Goal: Task Accomplishment & Management: Manage account settings

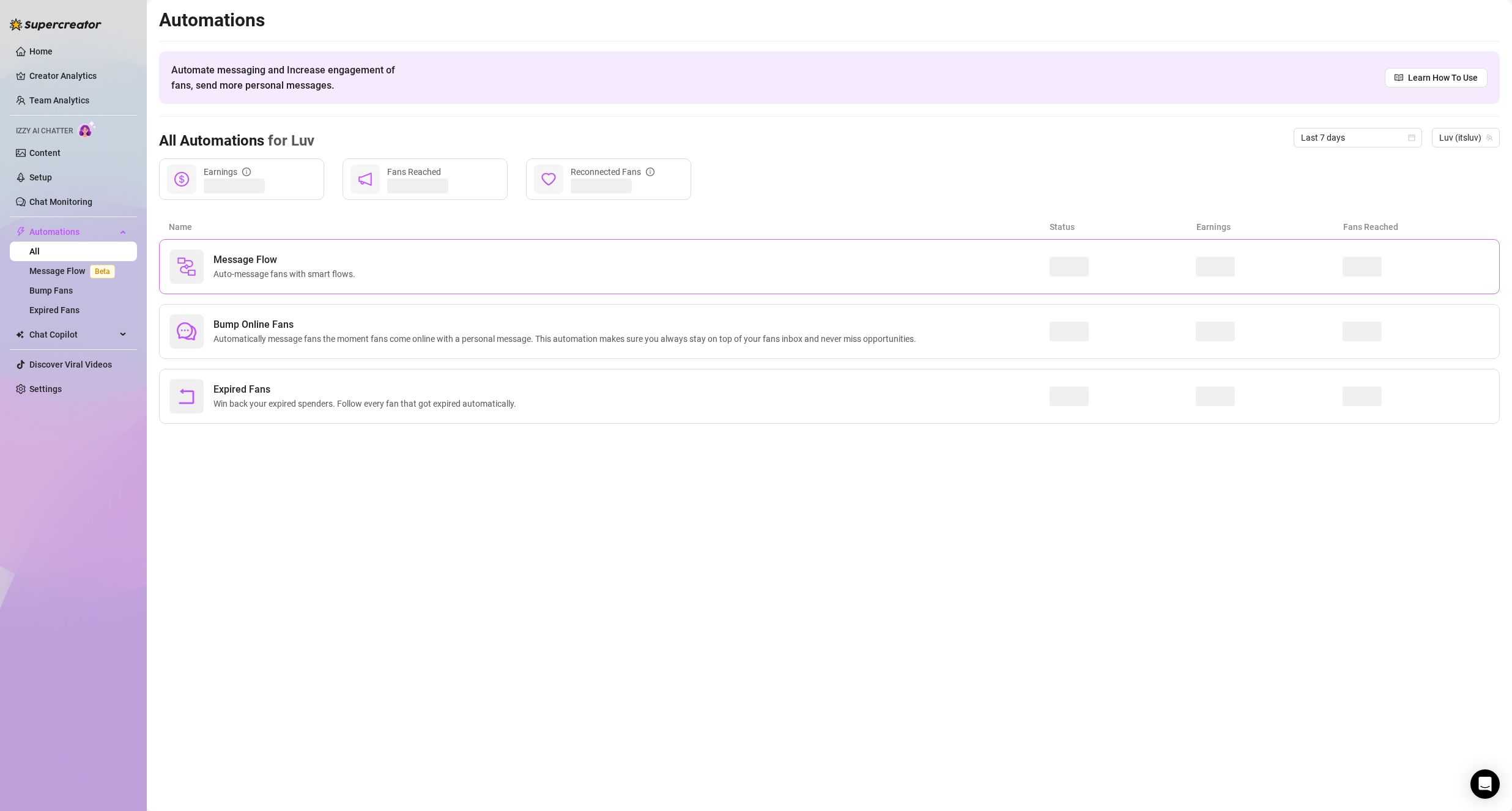
click at [791, 276] on div "Message Flow Auto-message fans with smart flows." at bounding box center [609, 267] width 880 height 34
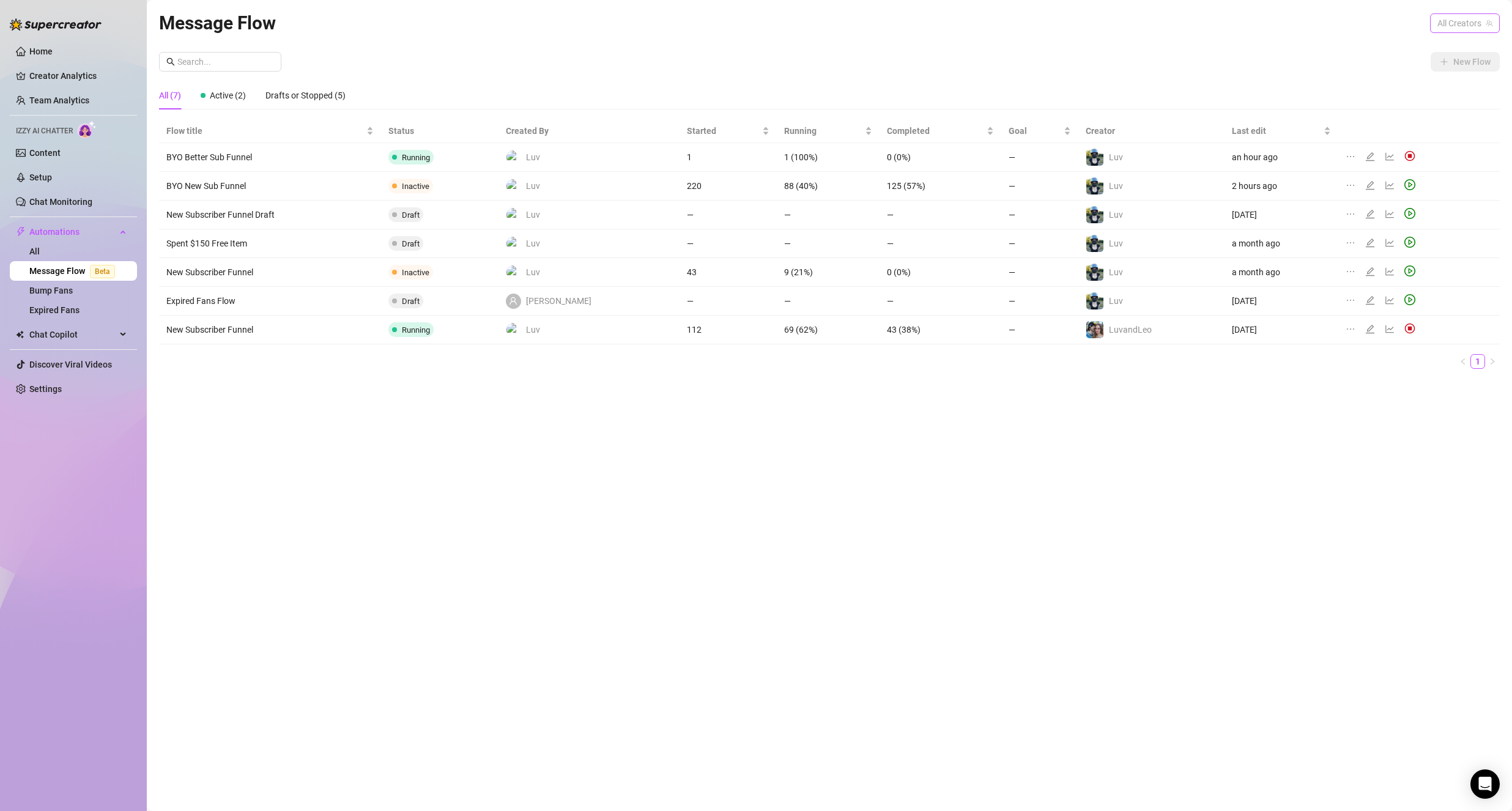
click at [1463, 19] on span "All Creators" at bounding box center [1465, 23] width 55 height 19
drag, startPoint x: 1451, startPoint y: 86, endPoint x: 1443, endPoint y: 94, distance: 11.3
click at [1451, 87] on div "Luv ( itsluv )" at bounding box center [1435, 89] width 110 height 15
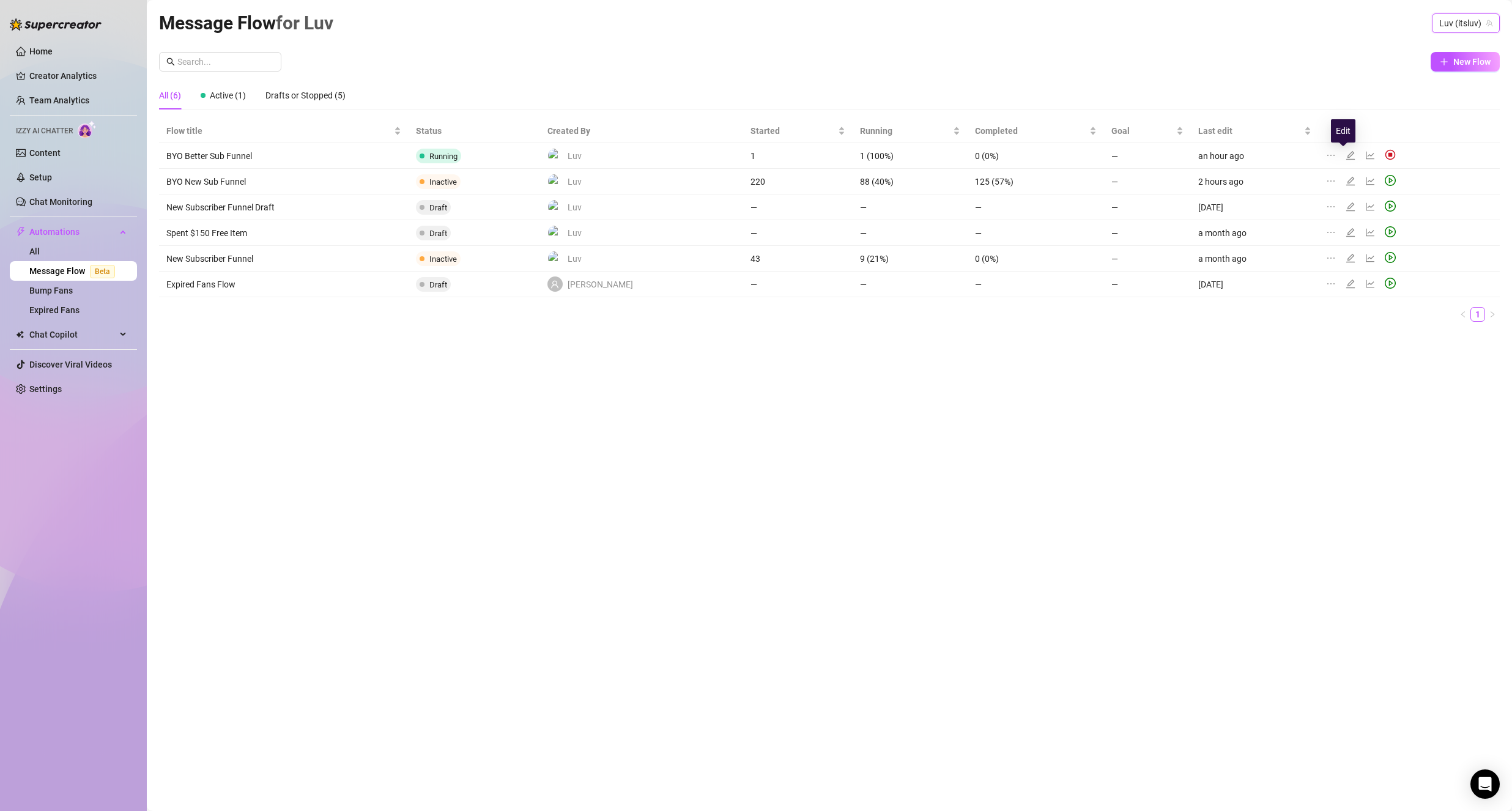
click at [1346, 157] on icon "edit" at bounding box center [1350, 155] width 10 height 10
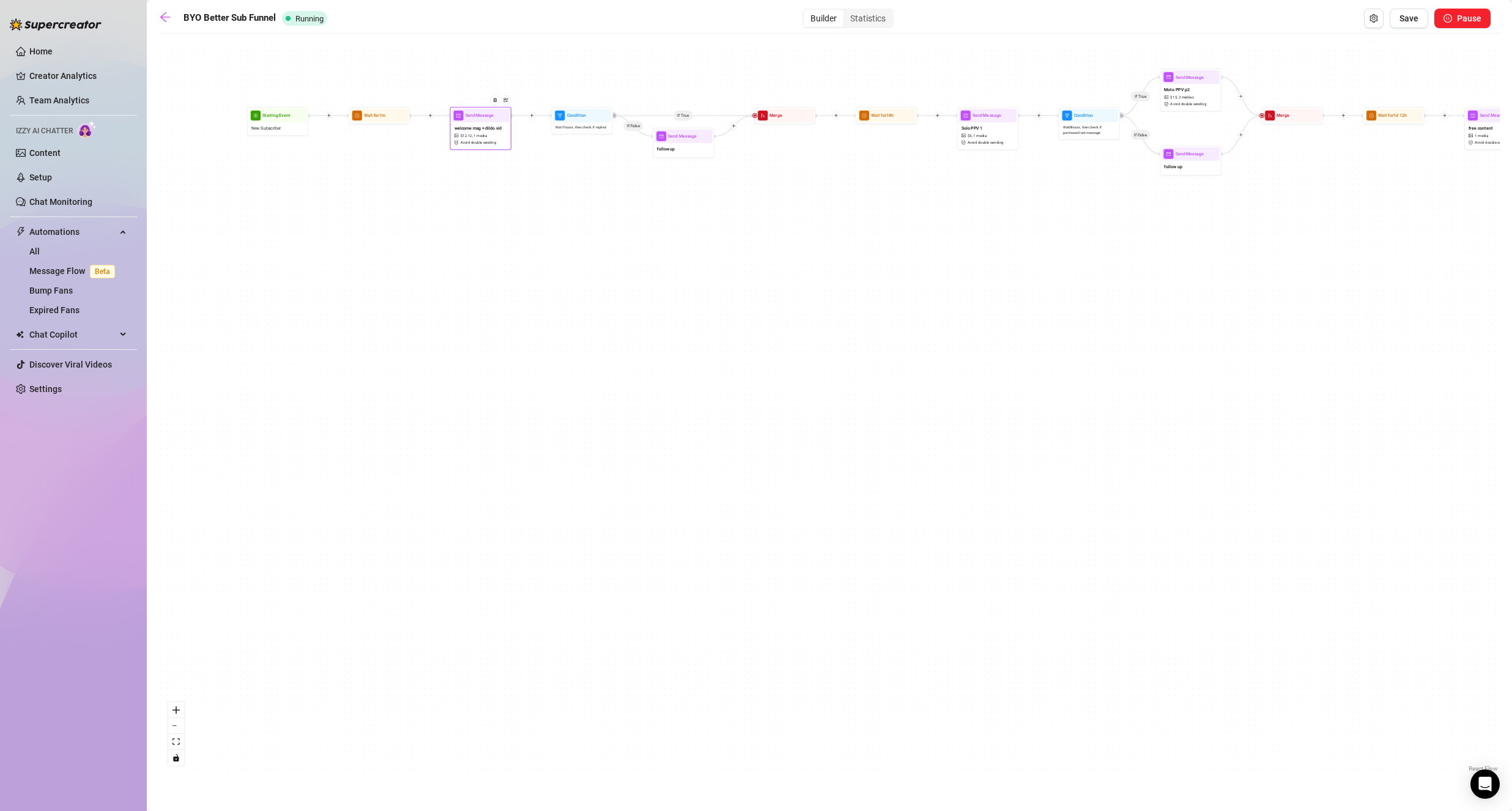
click at [484, 140] on span "Avoid double sending" at bounding box center [478, 142] width 36 height 5
type textarea "thank you for subbing<3 I run the OF myself, so if I don't respond right away o…"
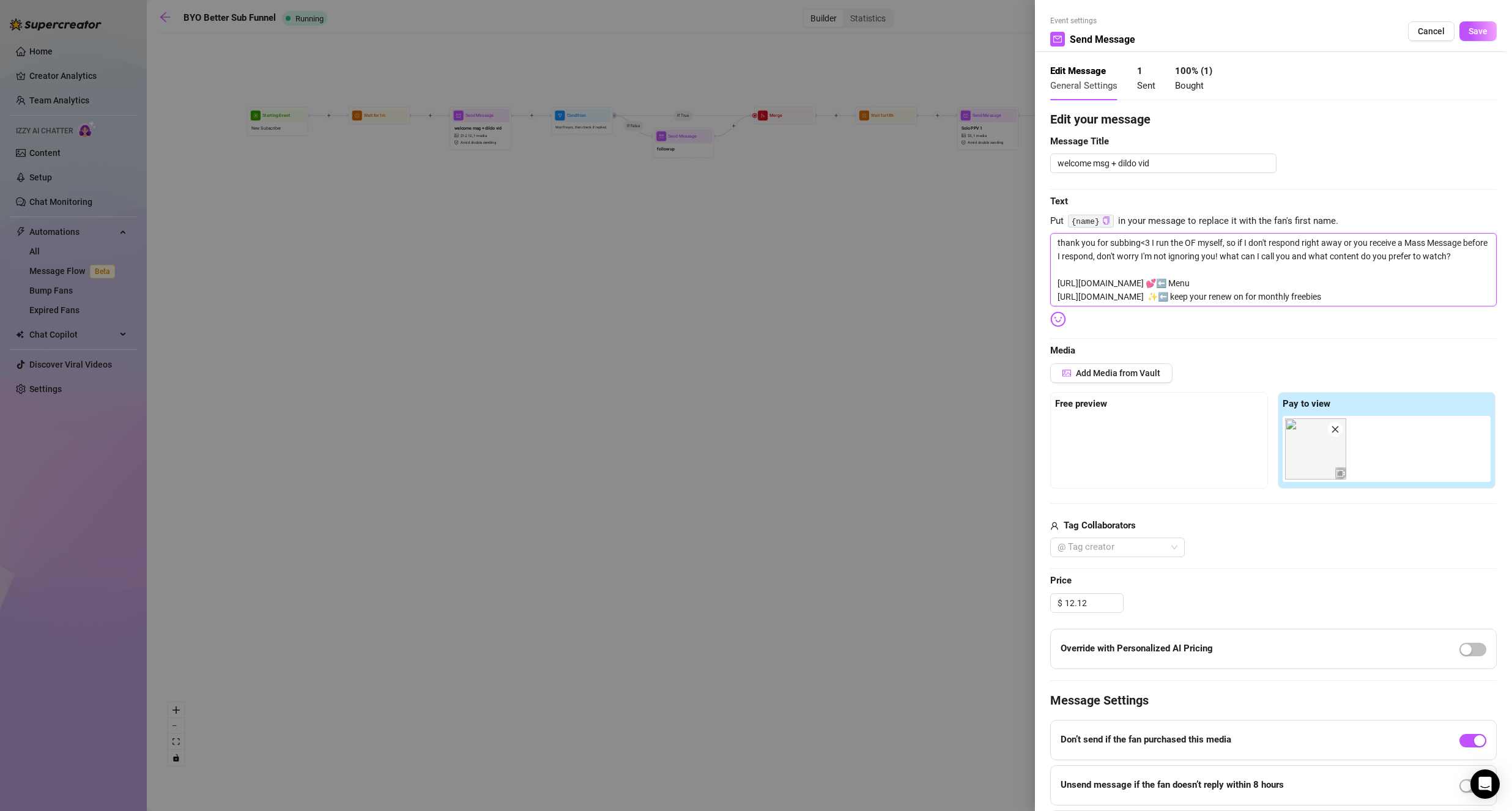
click at [1249, 257] on textarea "thank you for subbing<3 I run the OF myself, so if I don't respond right away o…" at bounding box center [1274, 270] width 447 height 74
click at [1246, 256] on textarea "thank you for subbing<3 I run the OF myself, so if I don't respond right away o…" at bounding box center [1274, 270] width 447 height 74
drag, startPoint x: 1246, startPoint y: 256, endPoint x: 1481, endPoint y: 253, distance: 235.0
click at [1481, 253] on textarea "thank you for subbing<3 I run the OF myself, so if I don't respond right away o…" at bounding box center [1274, 270] width 447 height 74
type textarea "thank you for subbing<3 I run the OF myself, so if I don't respond right away o…"
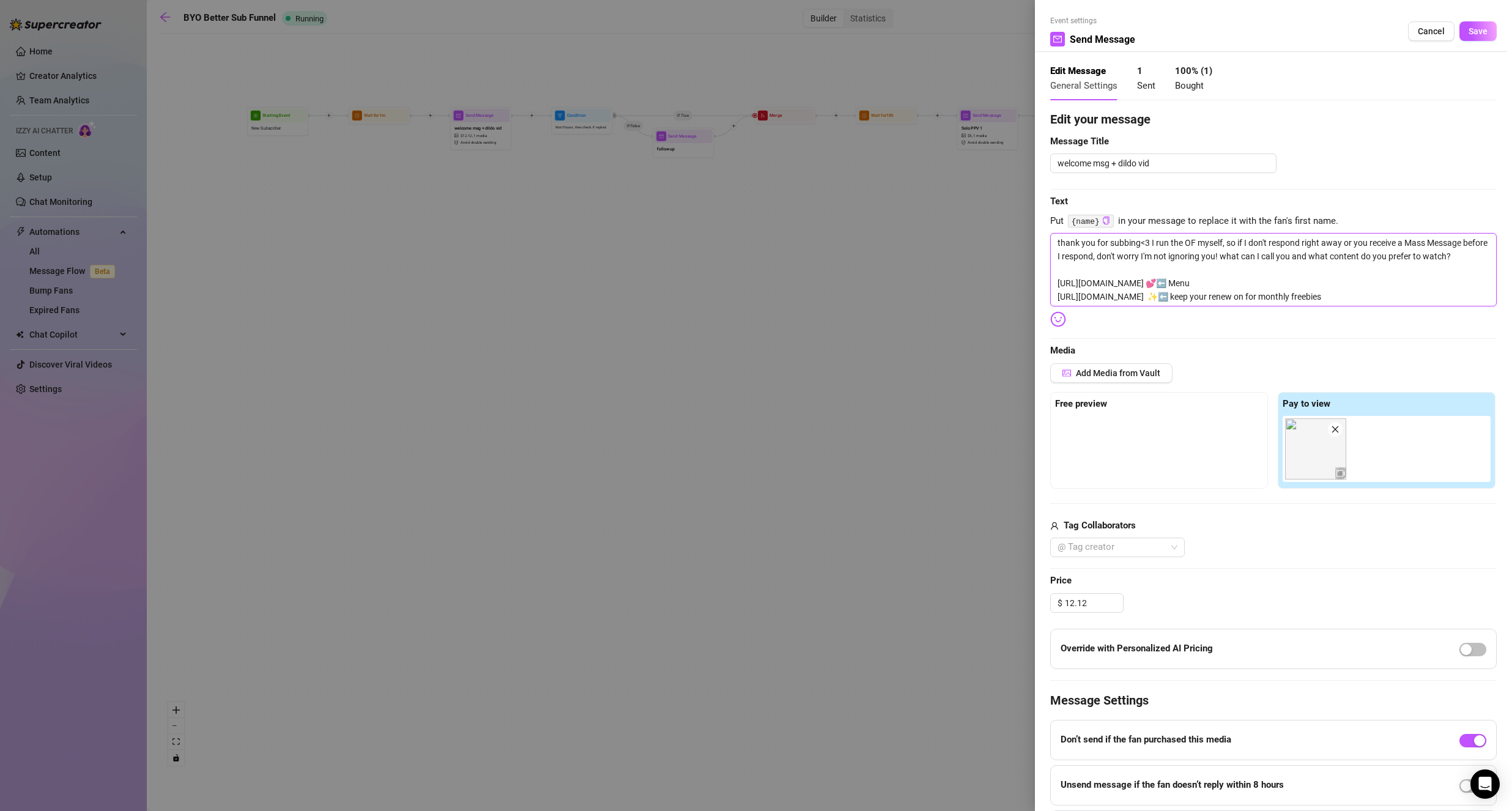
type textarea "thank you for subbing<3 I run the OF myself, so if I don't respond right away o…"
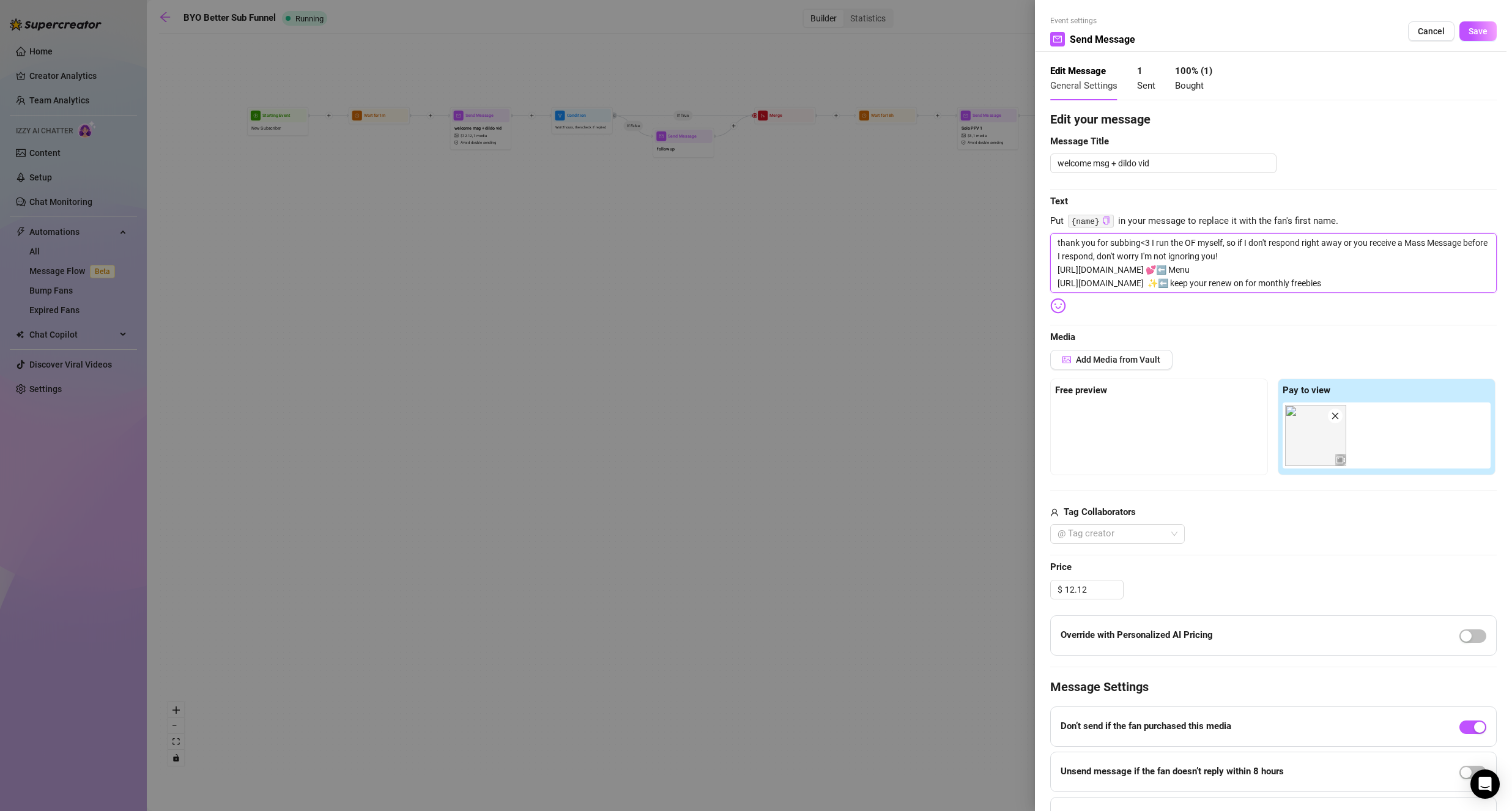
type textarea "thank you for subbing<3 I run the OF myself, so if I don't respond right away o…"
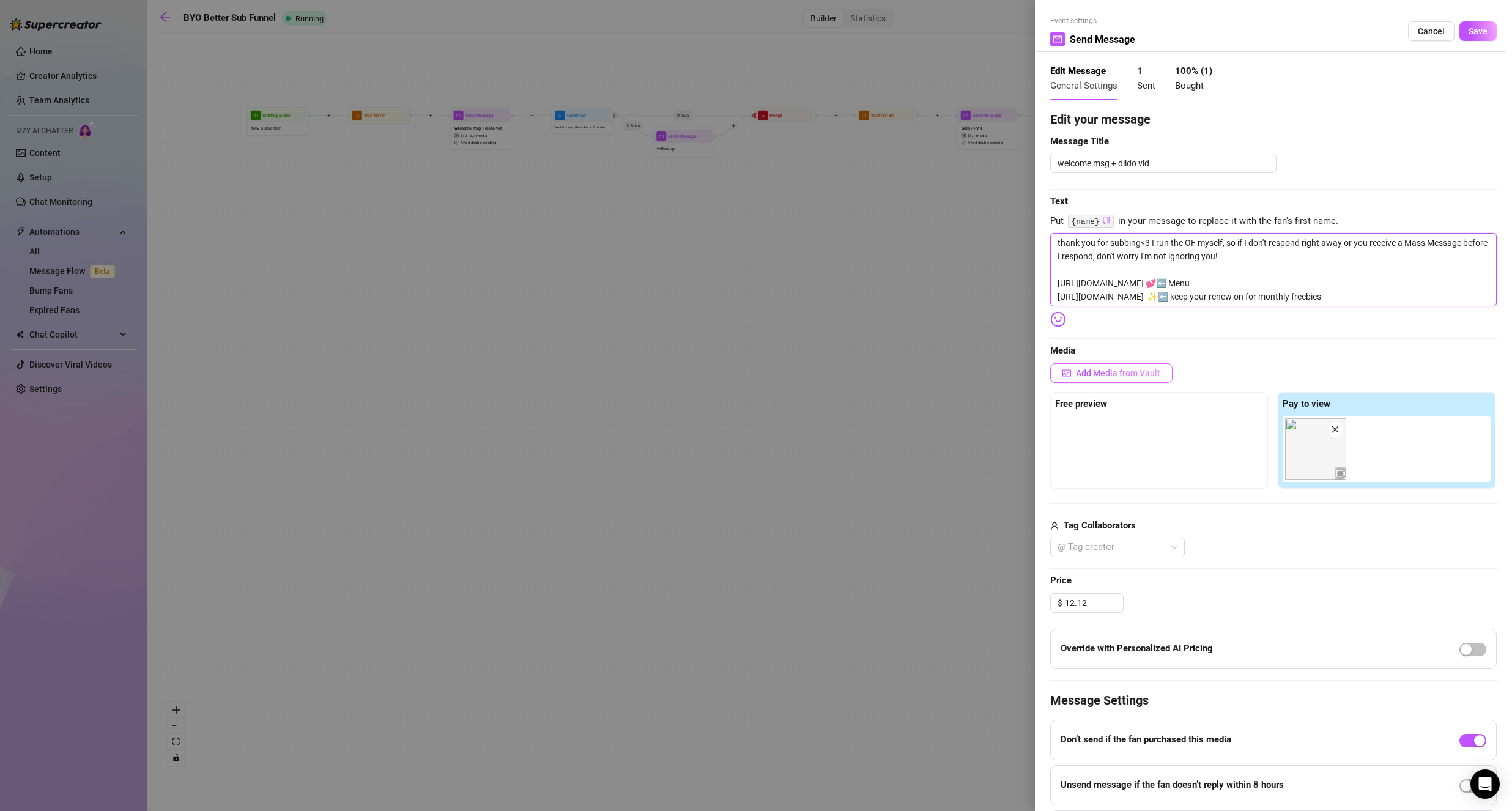
type textarea "thank you for subbing<3 I run the OF myself, so if I don't respond right away o…"
click at [1129, 374] on span "Add Media from Vault" at bounding box center [1118, 372] width 84 height 10
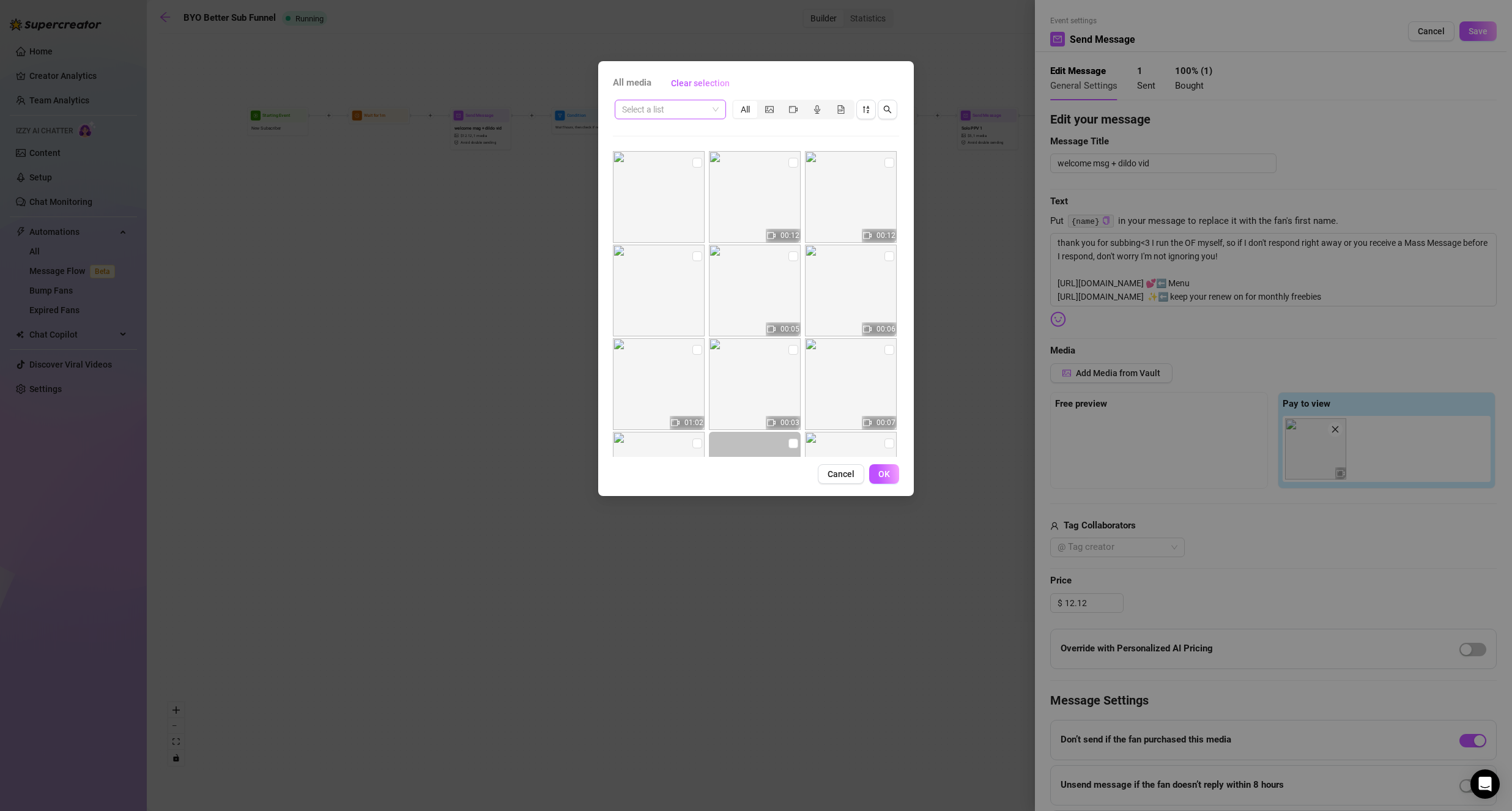
click at [670, 114] on input "search" at bounding box center [664, 109] width 86 height 19
click at [798, 111] on div "segmented control" at bounding box center [793, 109] width 24 height 17
click at [784, 103] on input "segmented control" at bounding box center [784, 103] width 0 height 0
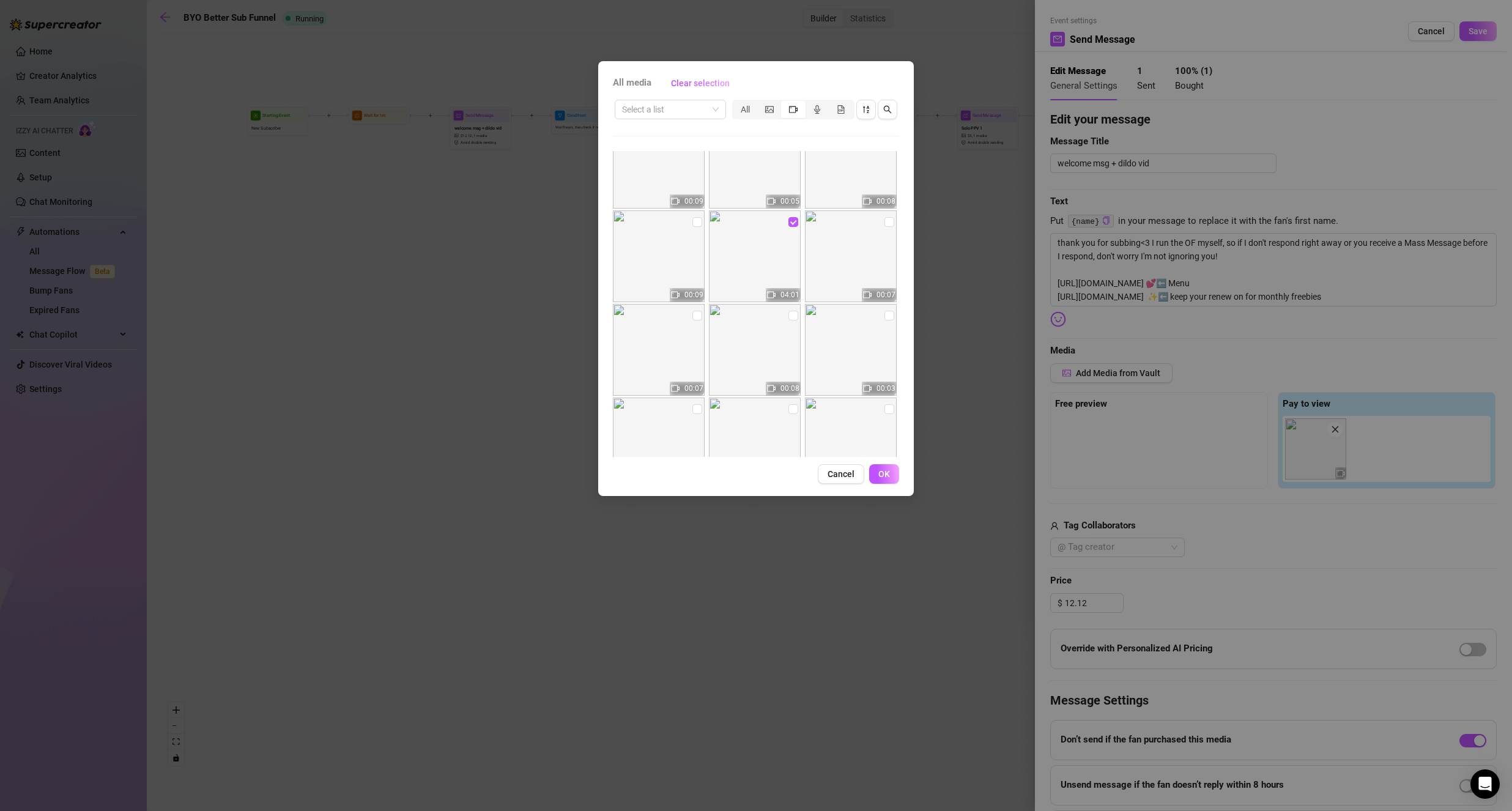
scroll to position [461, 0]
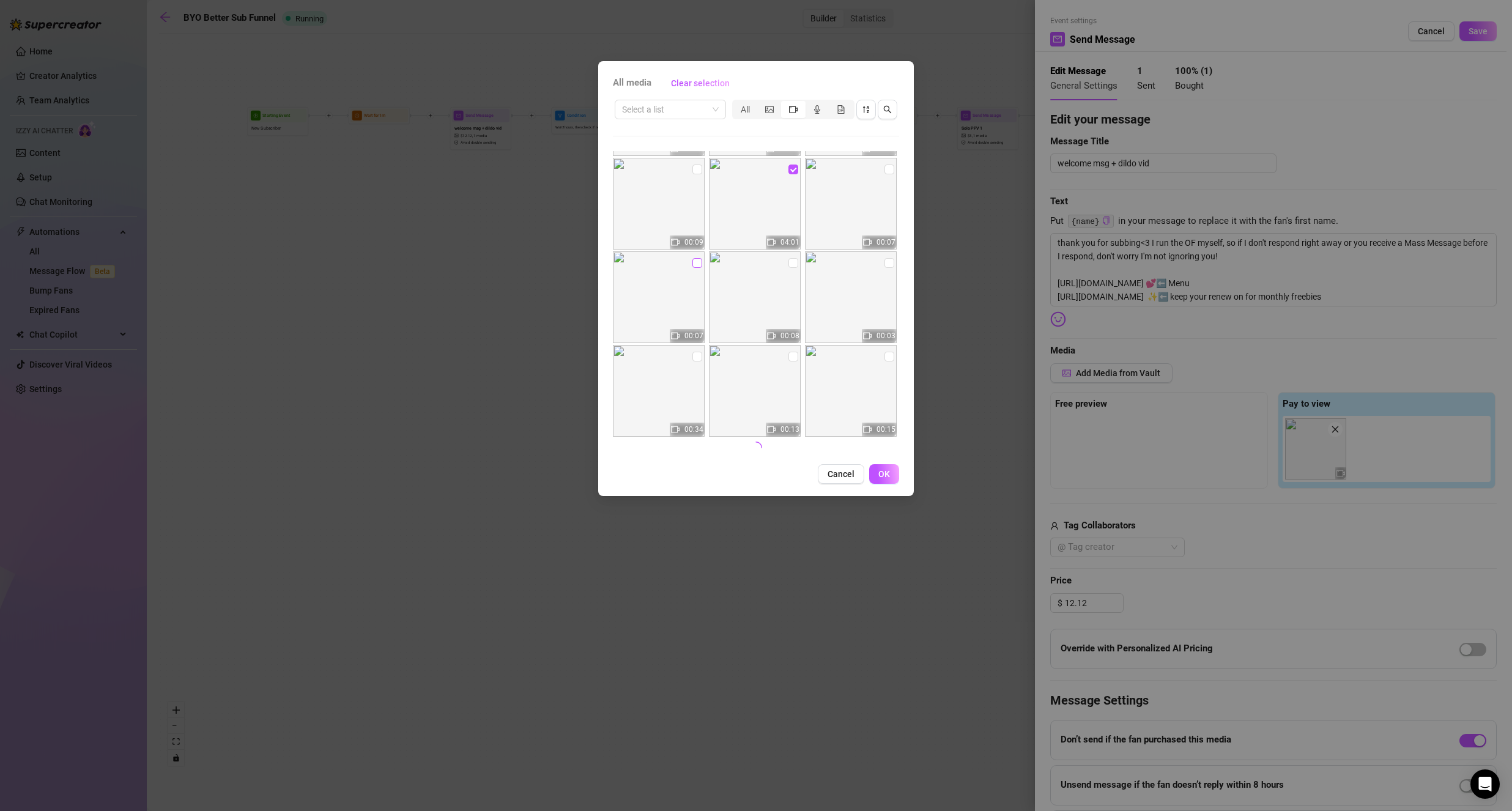
click at [699, 267] on input "checkbox" at bounding box center [697, 263] width 10 height 10
checkbox input "true"
click at [884, 474] on span "OK" at bounding box center [884, 474] width 12 height 10
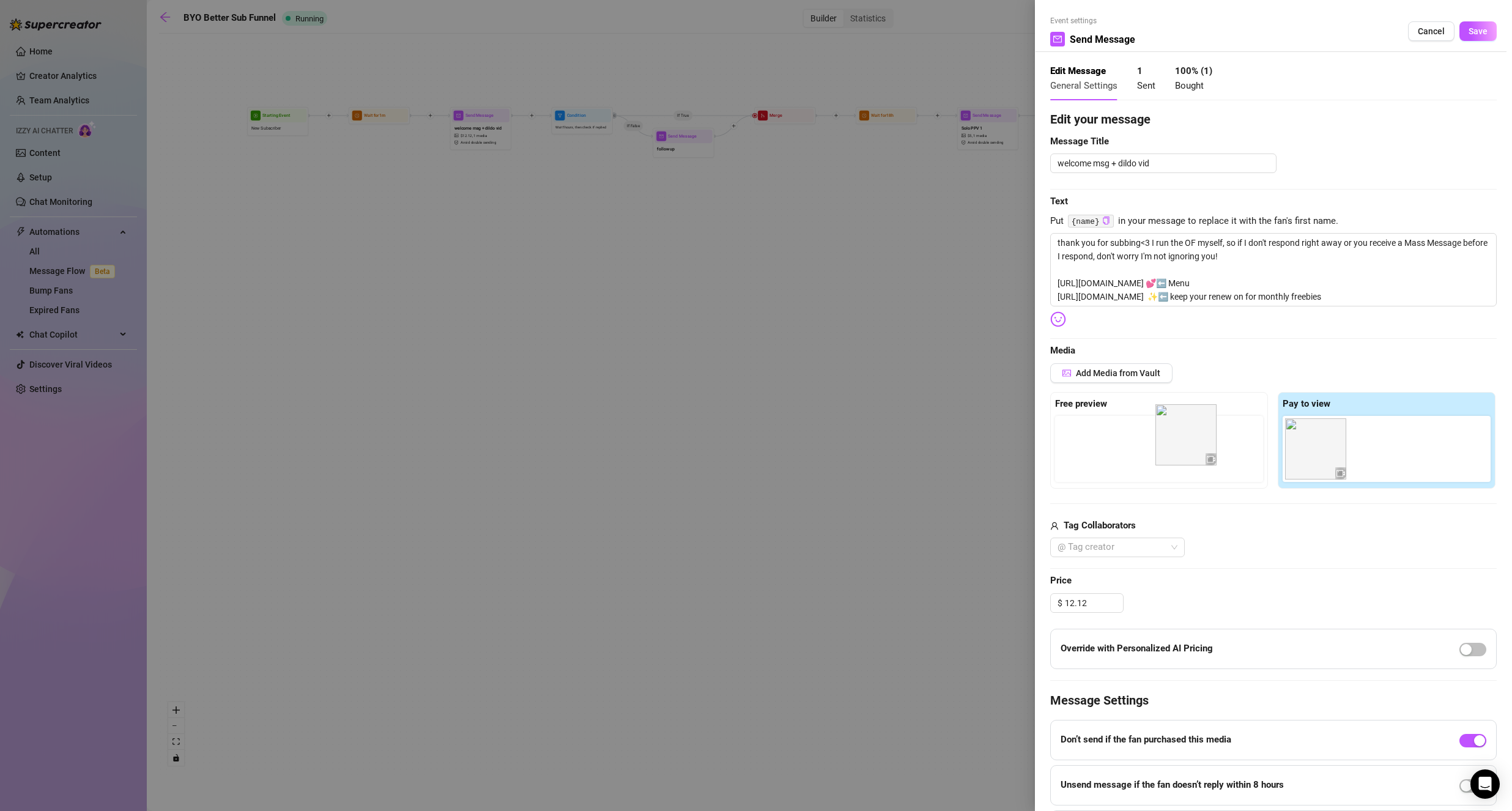
drag, startPoint x: 1378, startPoint y: 466, endPoint x: 1183, endPoint y: 454, distance: 195.4
click at [1183, 454] on div "Free preview Pay to view" at bounding box center [1274, 440] width 447 height 97
click at [1469, 25] on button "Save" at bounding box center [1478, 31] width 37 height 19
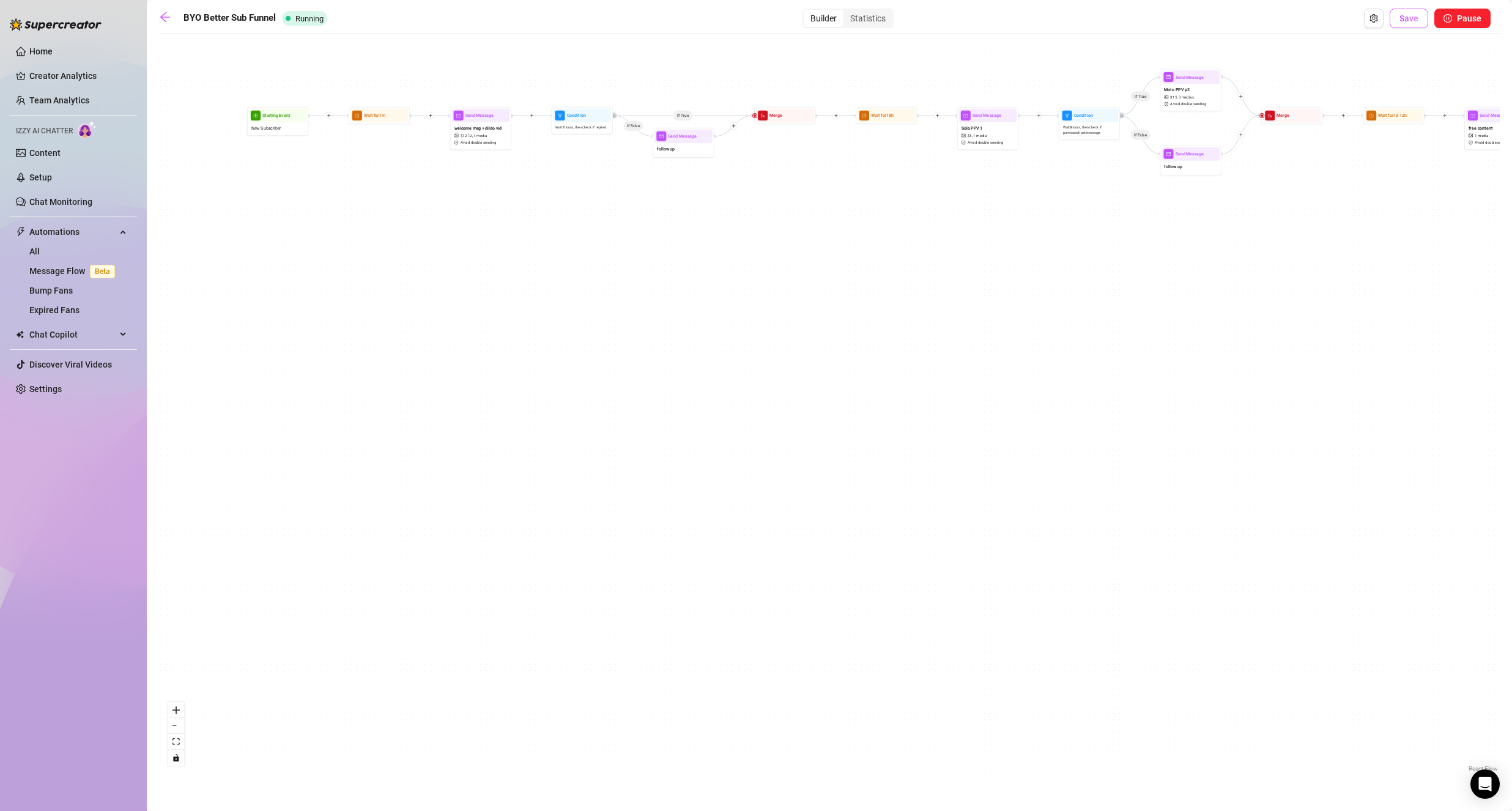
click at [1397, 19] on button "Save" at bounding box center [1409, 18] width 39 height 19
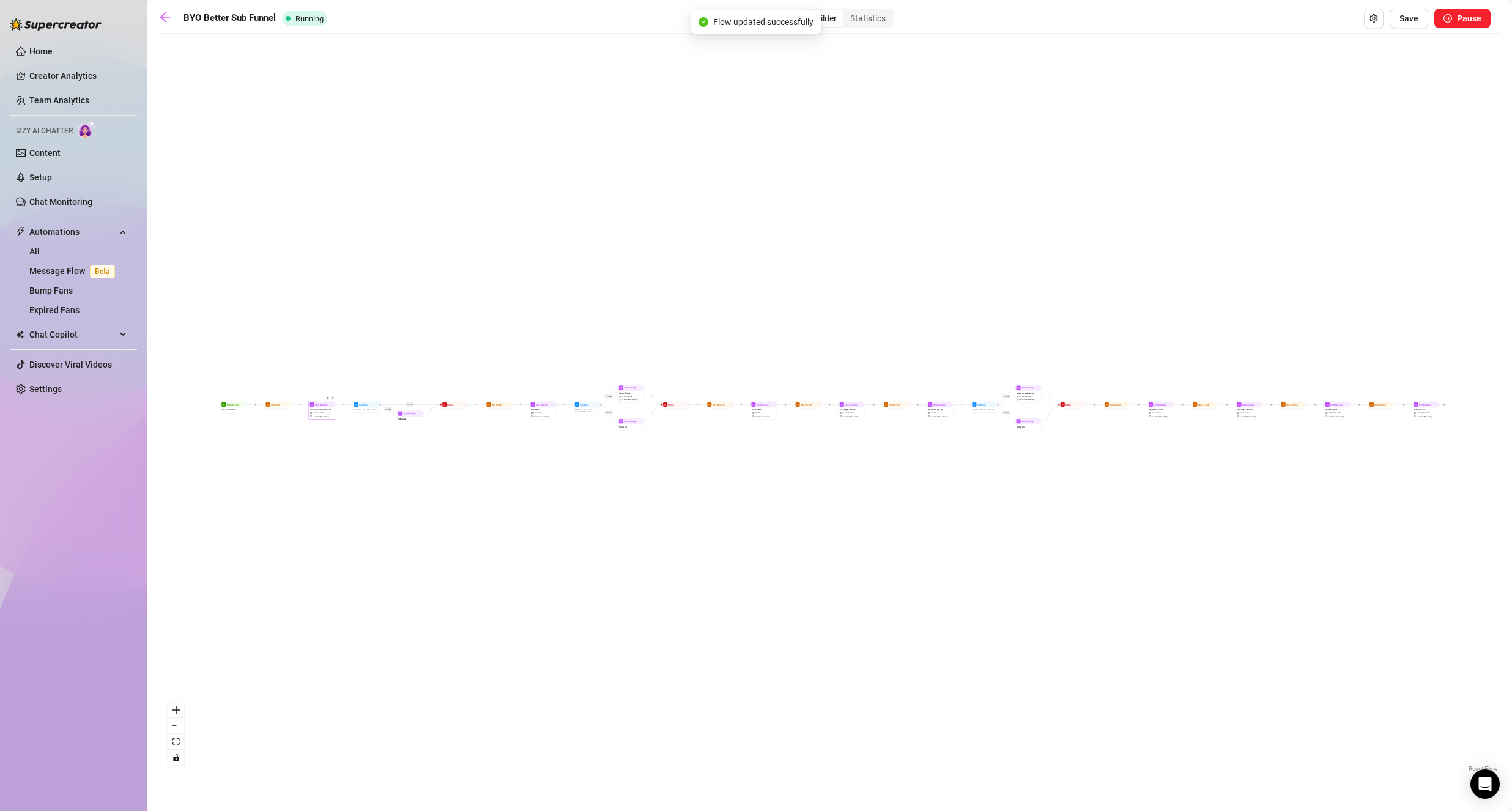
click at [322, 405] on span "Send Message" at bounding box center [321, 404] width 12 height 3
type textarea "thank you for subbing<3 I run the OF myself, so if I don't respond right away o…"
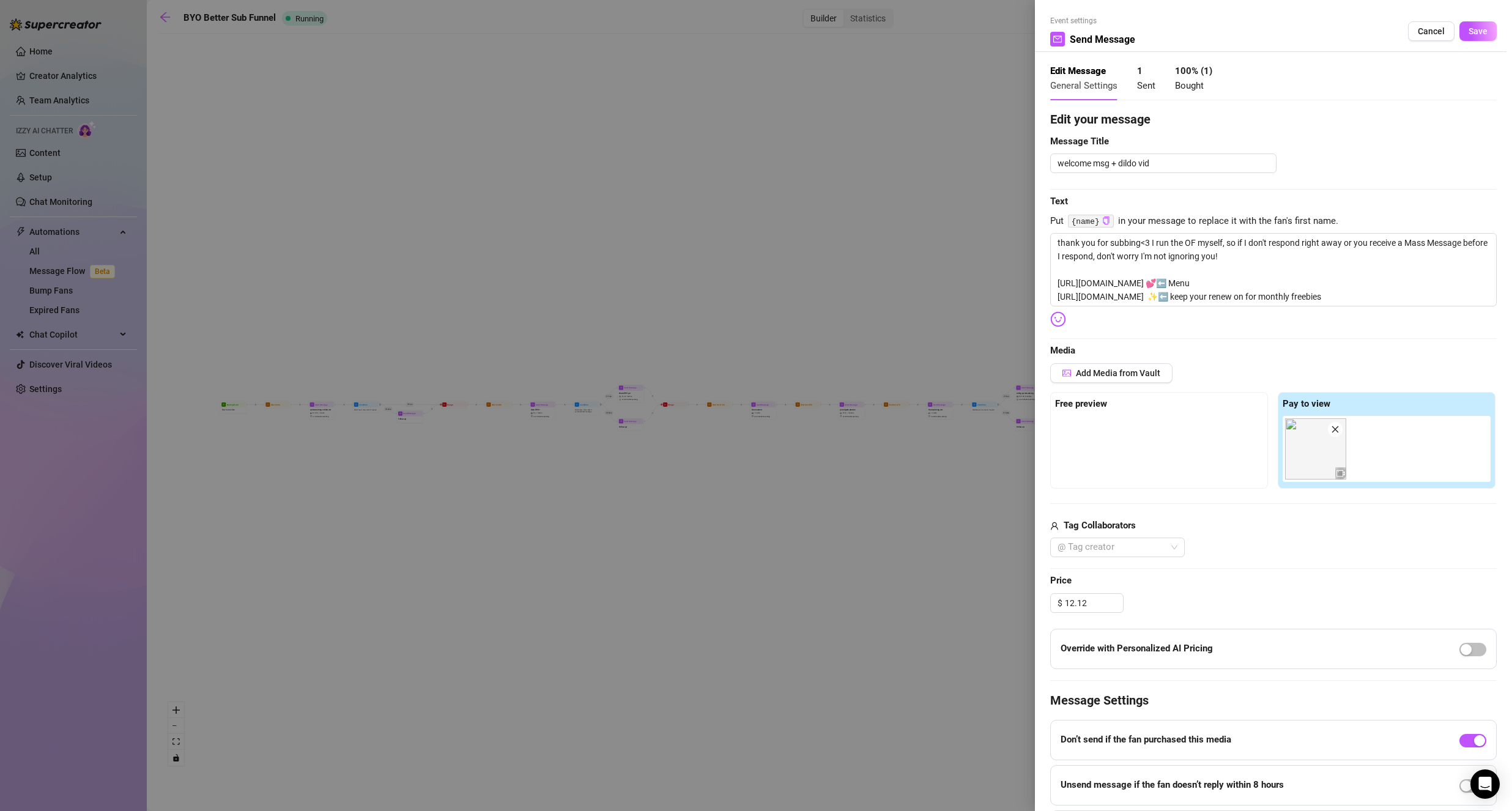
drag, startPoint x: 1219, startPoint y: 454, endPoint x: 1210, endPoint y: 457, distance: 9.5
click at [1215, 455] on div at bounding box center [1159, 446] width 208 height 61
click at [1252, 259] on textarea "thank you for subbing<3 I run the OF myself, so if I don't respond right away o…" at bounding box center [1274, 270] width 447 height 74
type textarea "thank you for subbing<3 I run the OF myself, so if I don't respond right away o…"
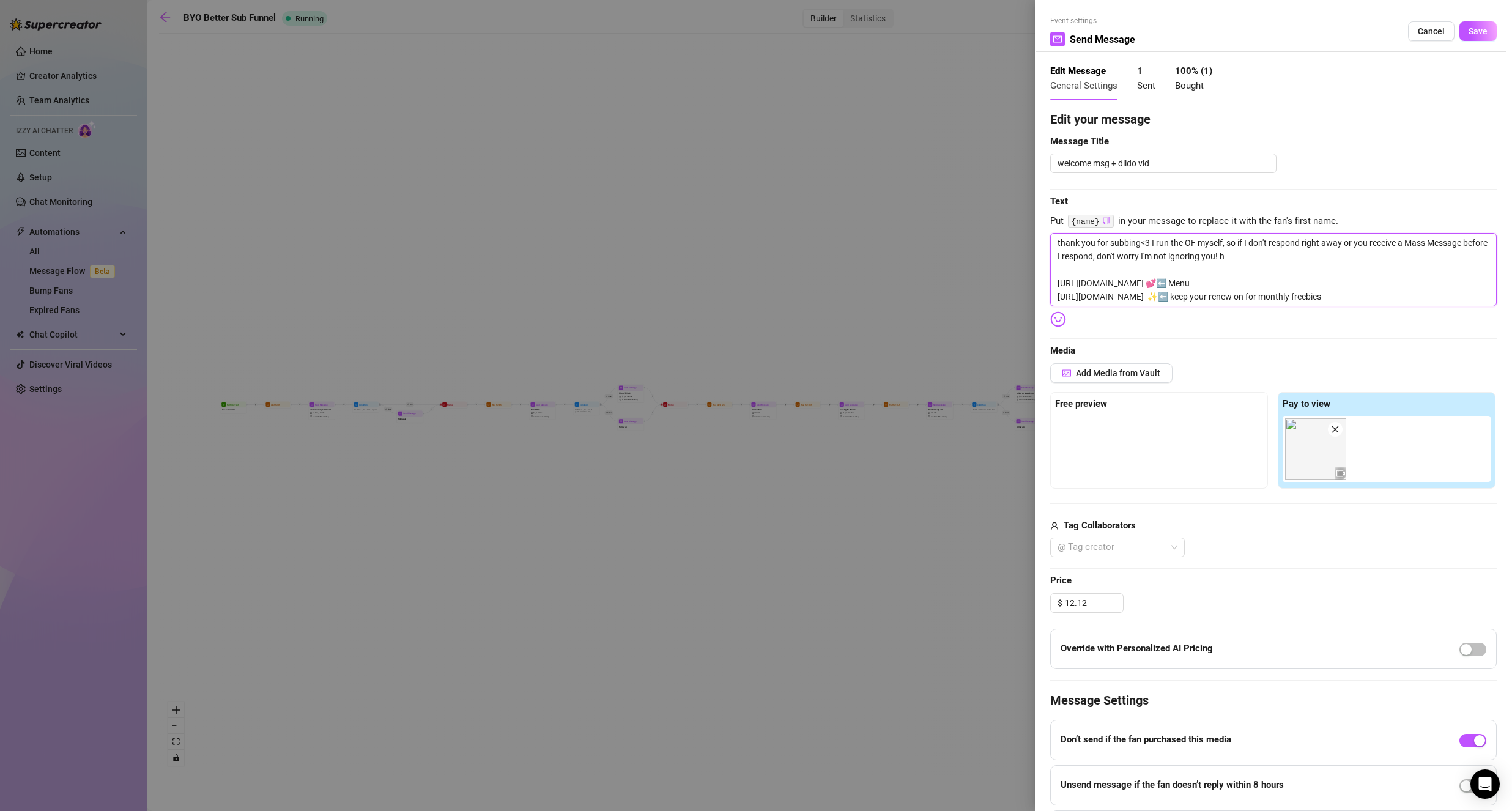
type textarea "thank you for subbing<3 I run the OF myself, so if I don't respond right away o…"
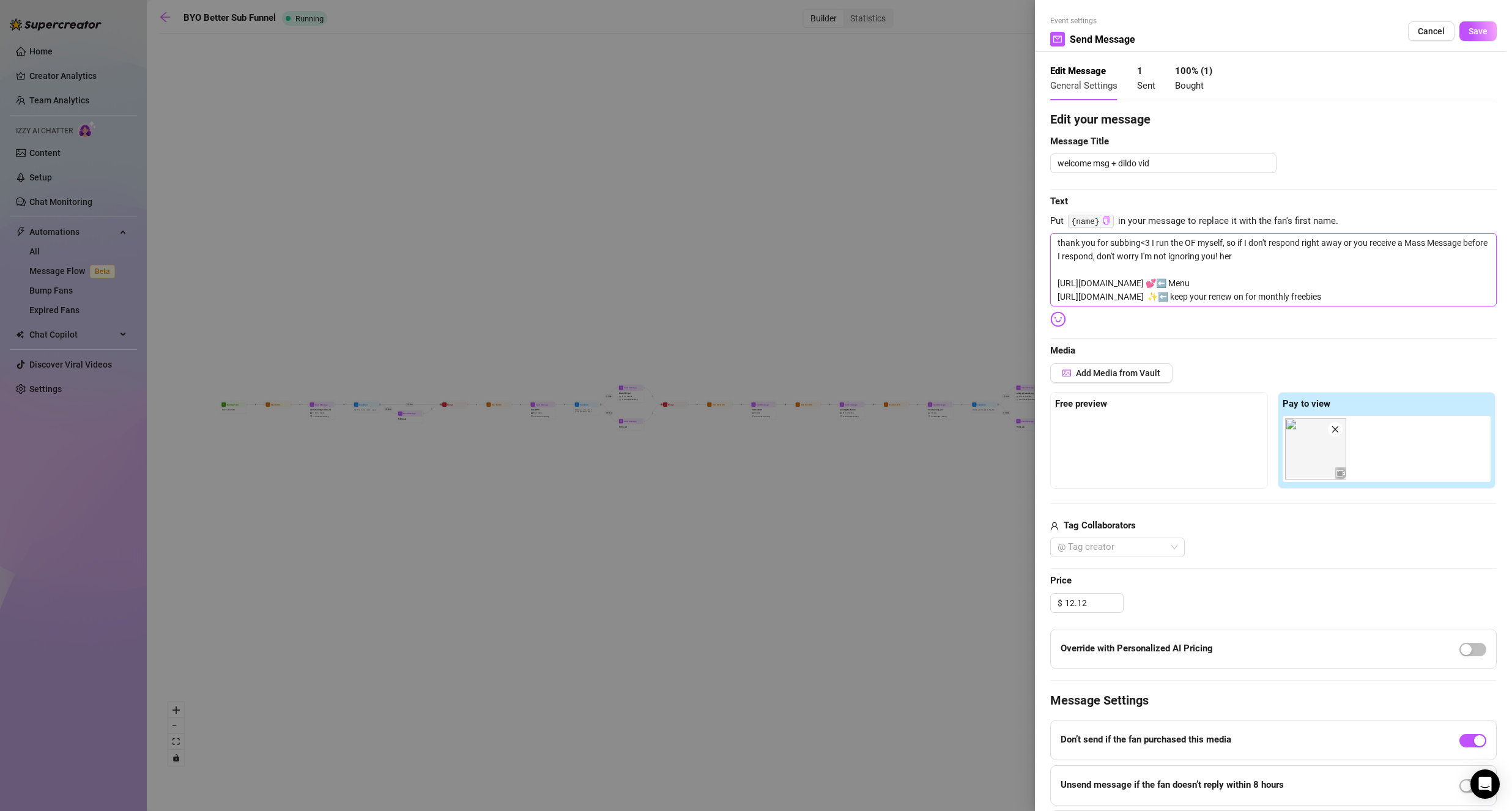
type textarea "thank you for subbing<3 I run the OF myself, so if I don't respond right away o…"
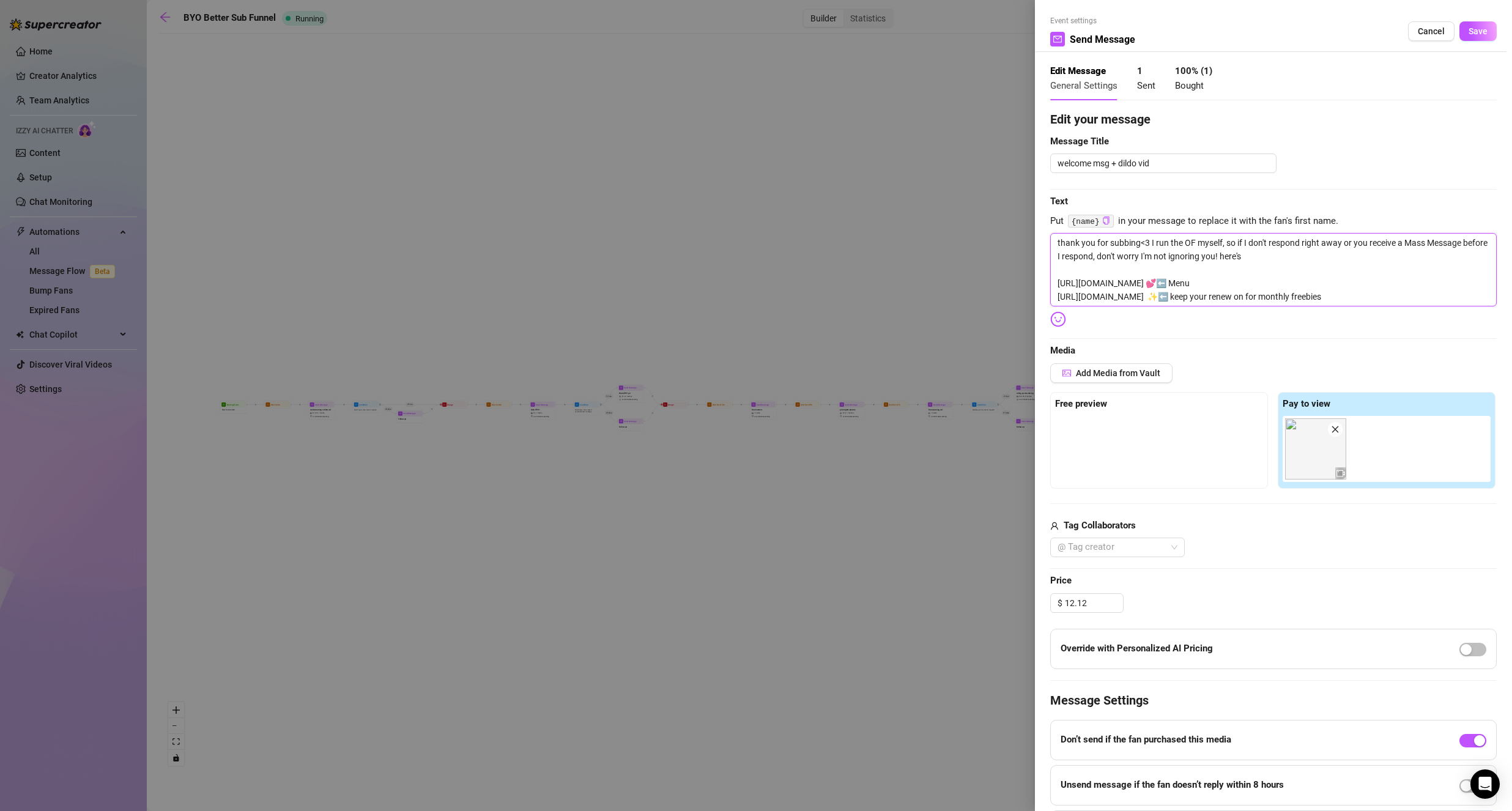
type textarea "thank you for subbing<3 I run the OF myself, so if I don't respond right away o…"
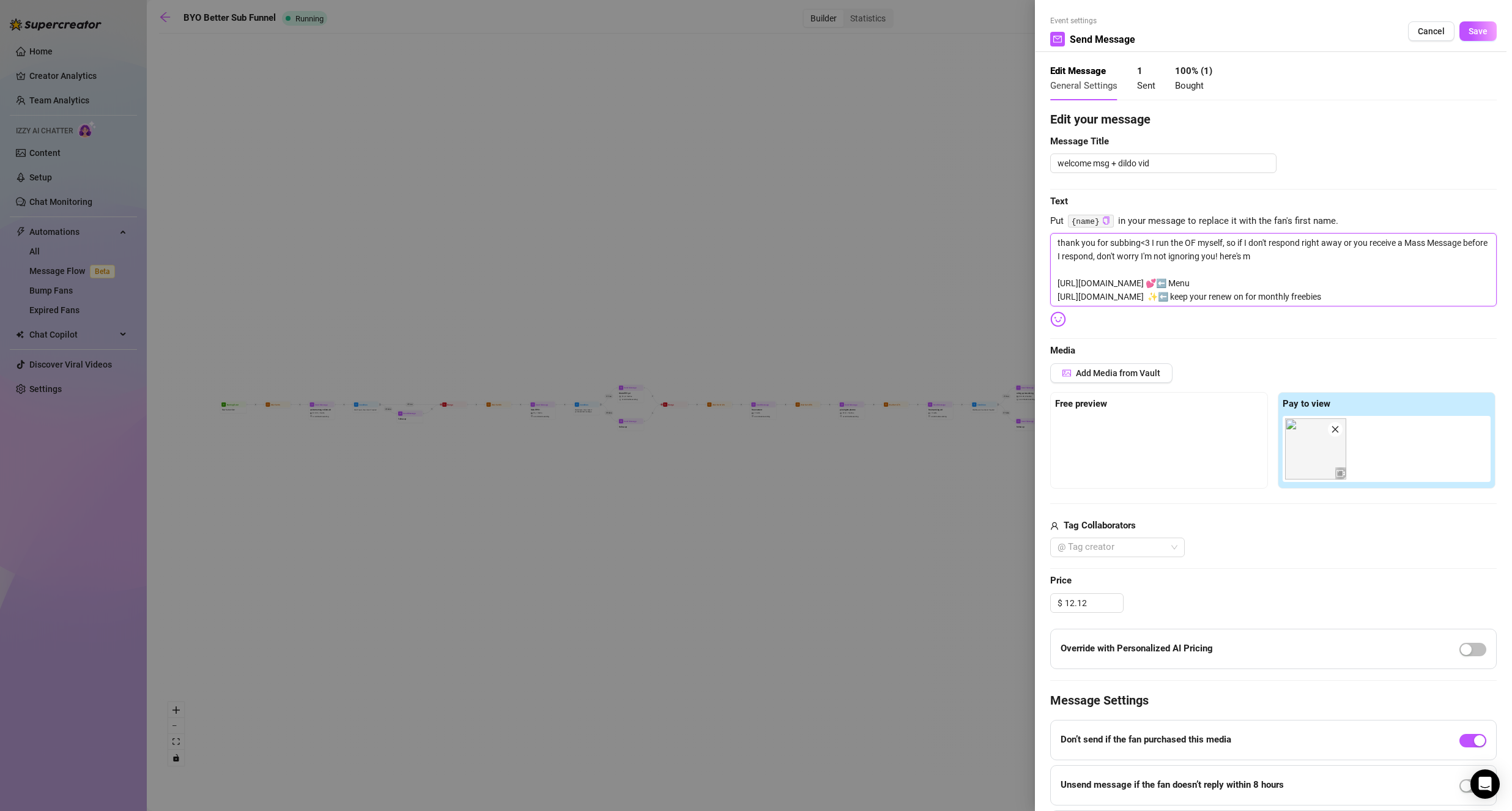
type textarea "thank you for subbing<3 I run the OF myself, so if I don't respond right away o…"
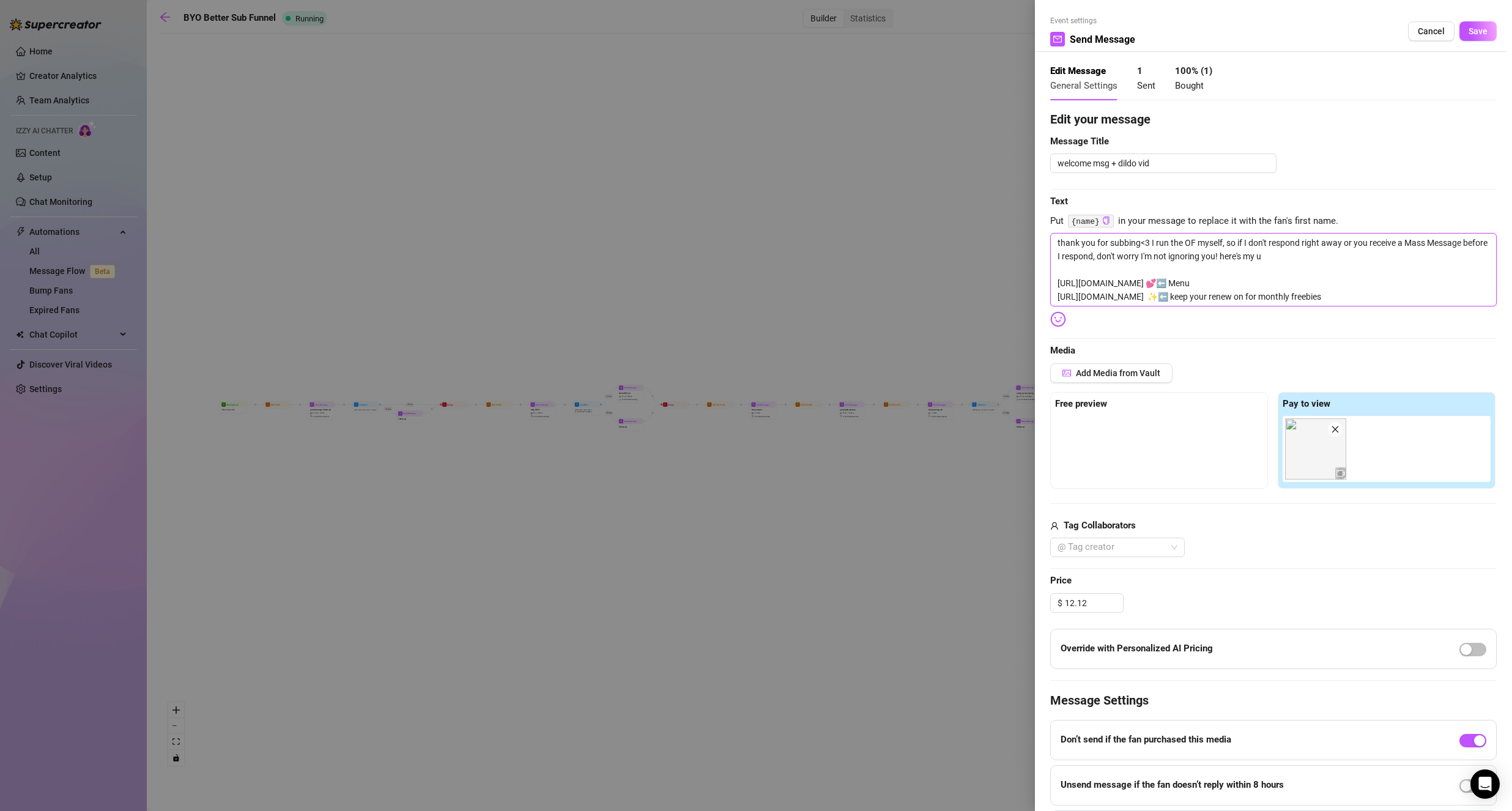
type textarea "thank you for subbing<3 I run the OF myself, so if I don't respond right away o…"
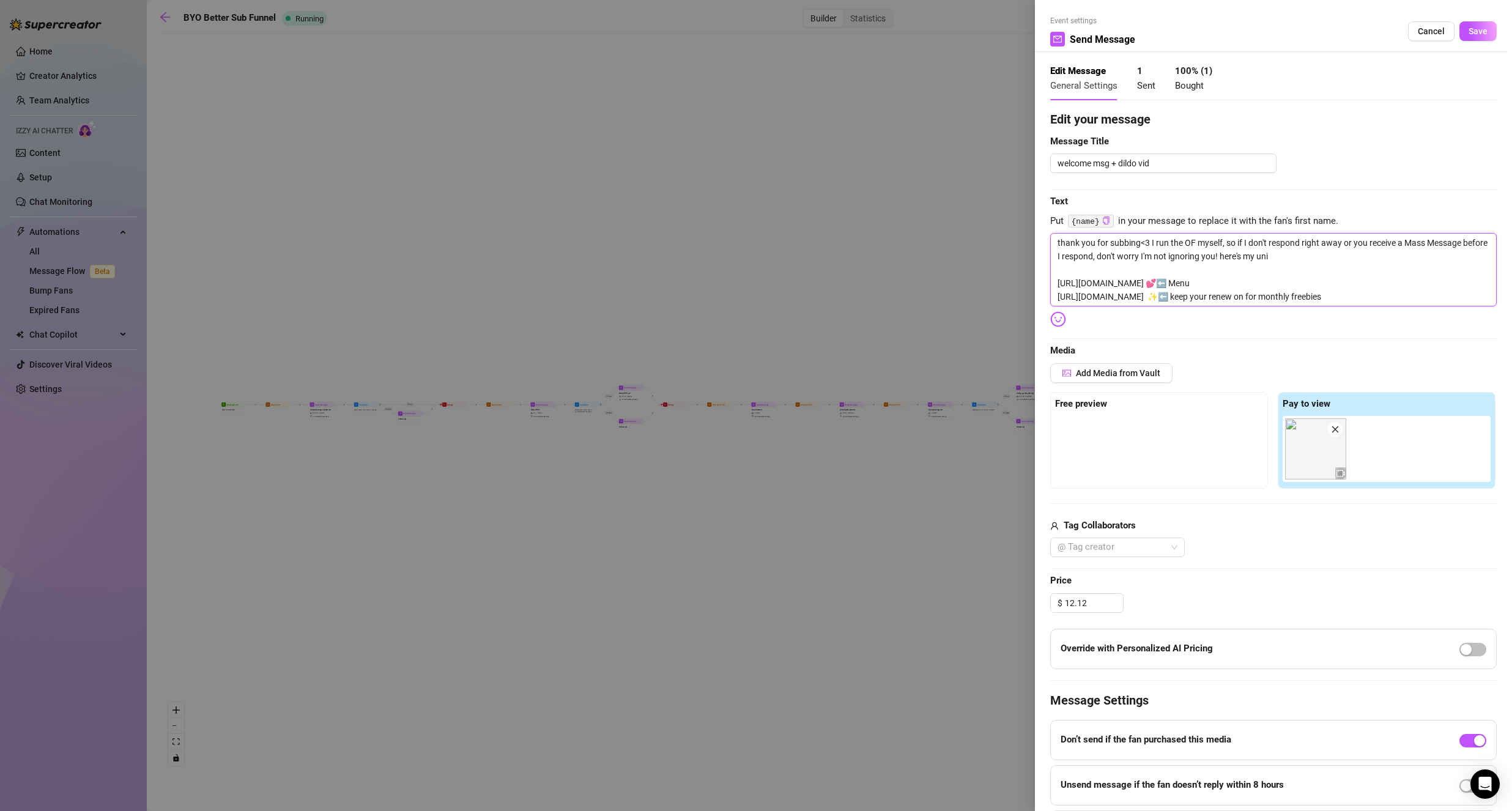
type textarea "thank you for subbing<3 I run the OF myself, so if I don't respond right away o…"
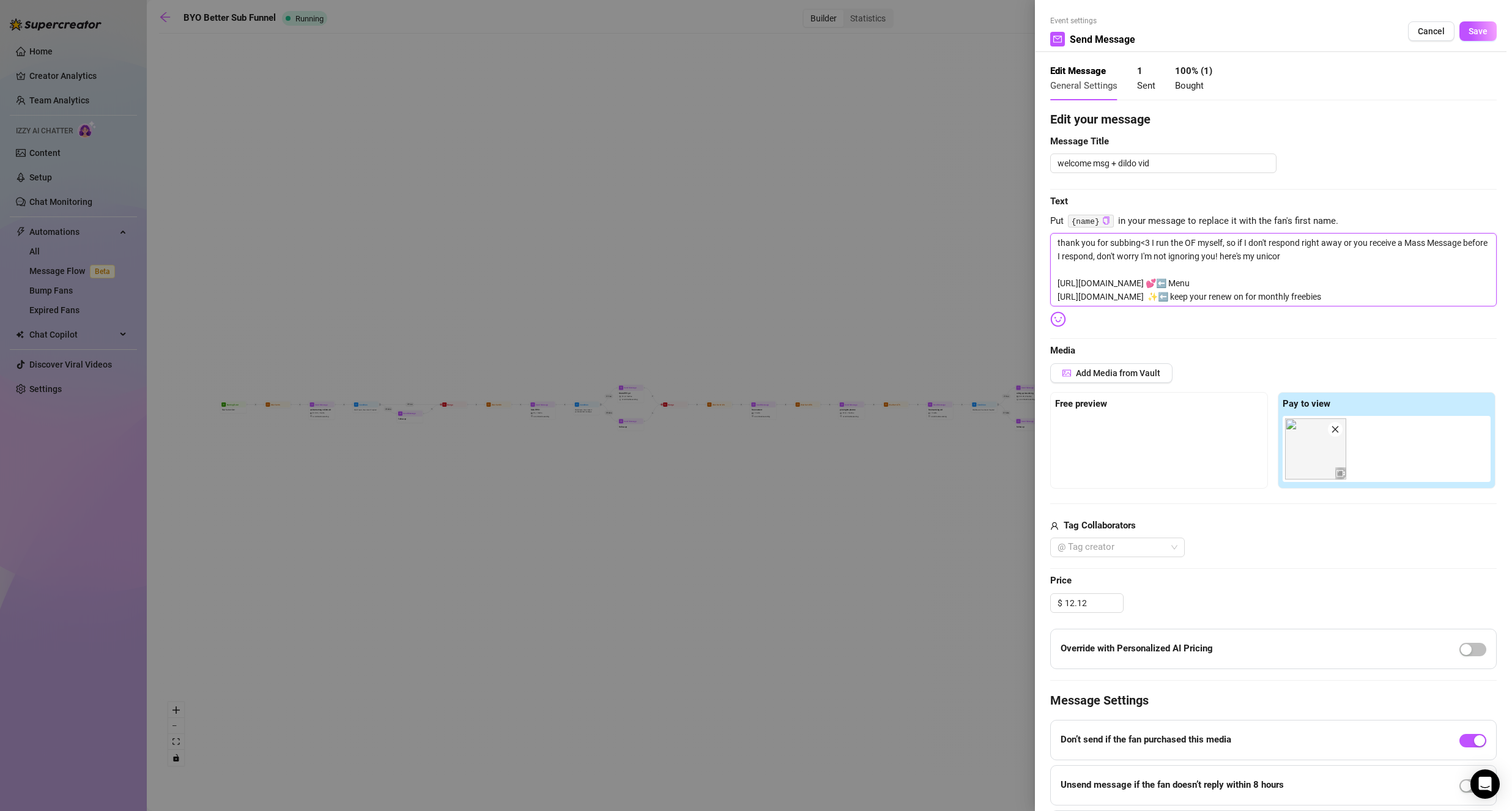
type textarea "thank you for subbing<3 I run the OF myself, so if I don't respond right away o…"
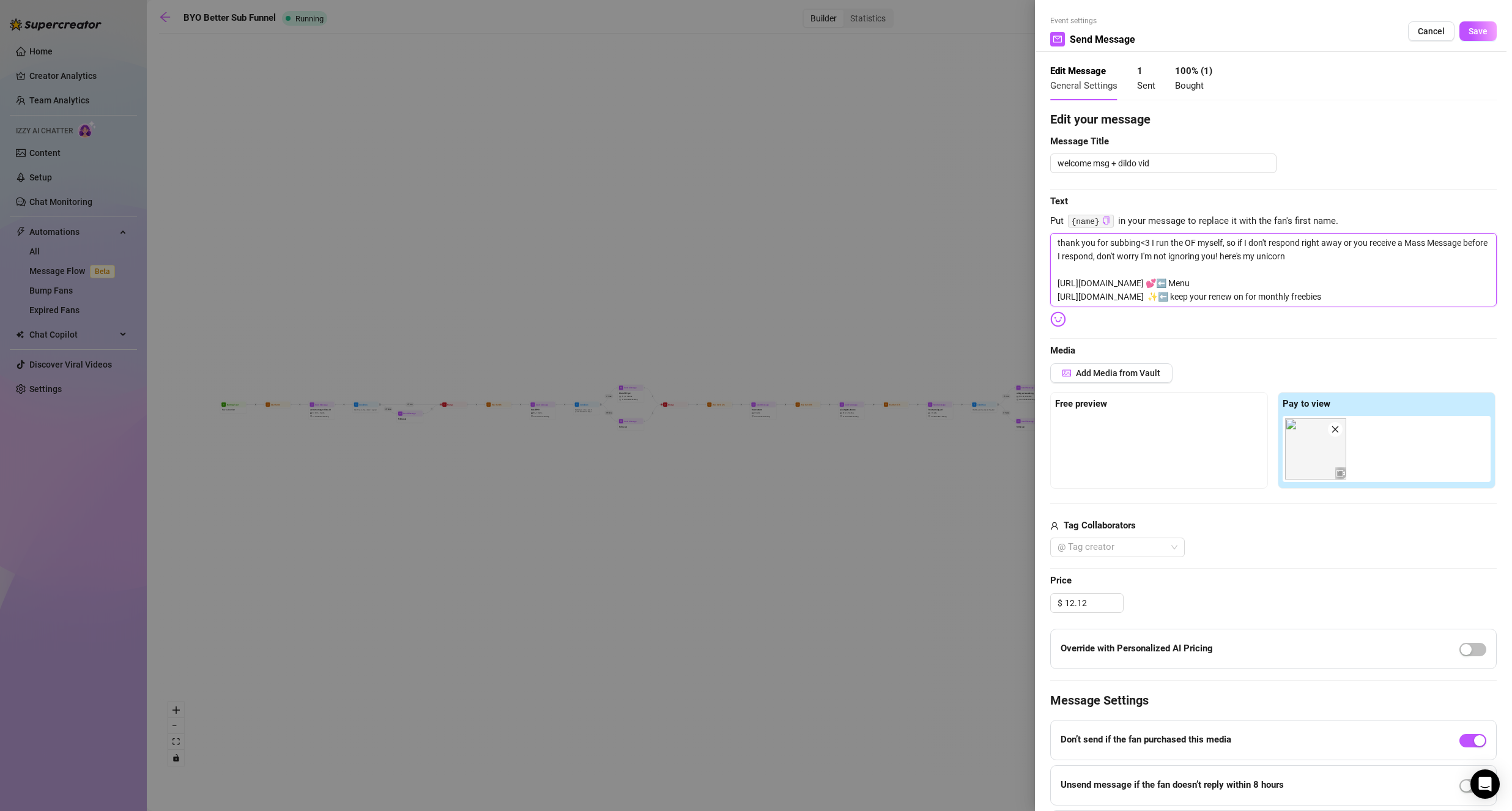
type textarea "thank you for subbing<3 I run the OF myself, so if I don't respond right away o…"
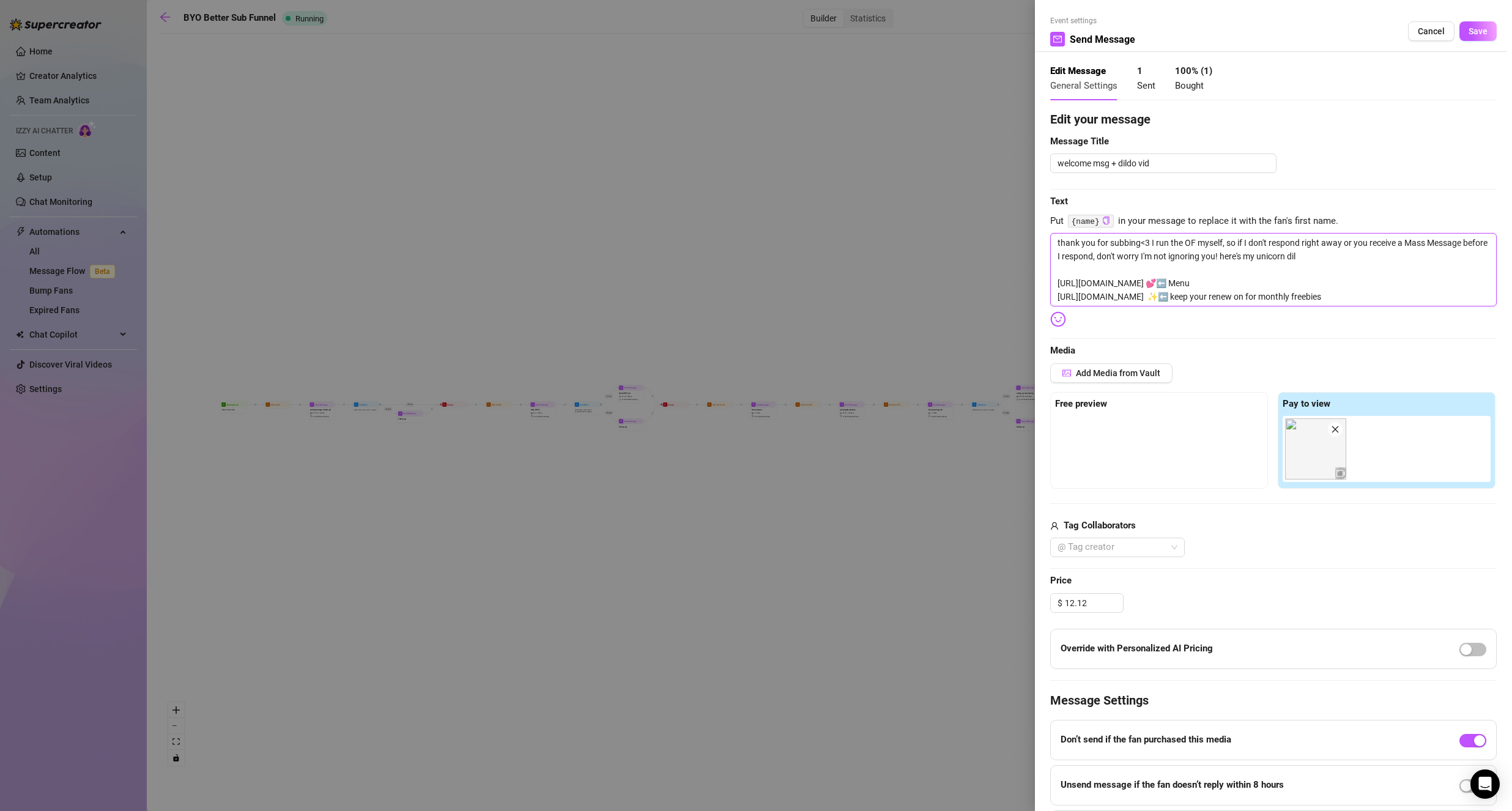
type textarea "thank you for subbing<3 I run the OF myself, so if I don't respond right away o…"
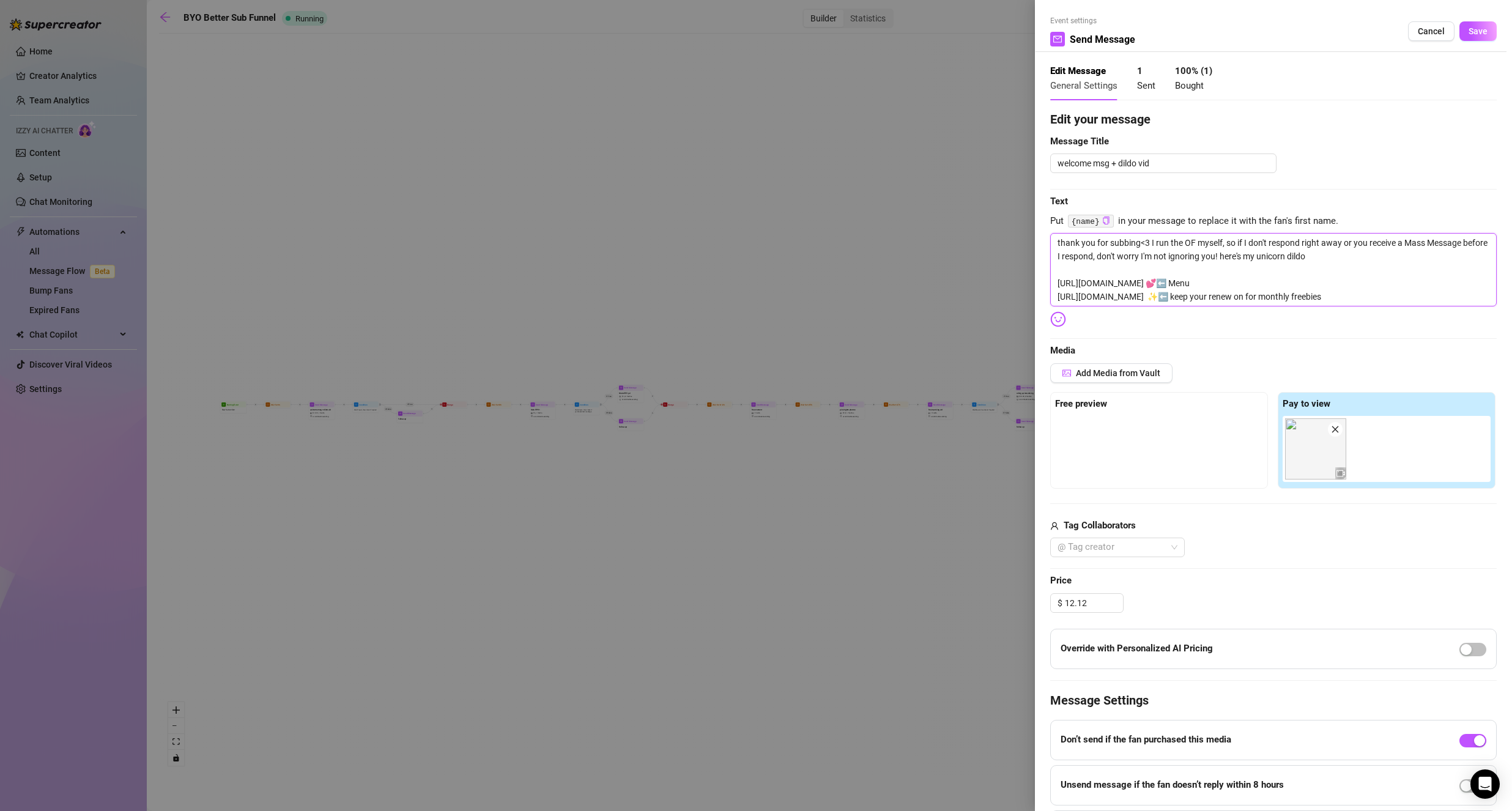
type textarea "thank you for subbing<3 I run the OF myself, so if I don't respond right away o…"
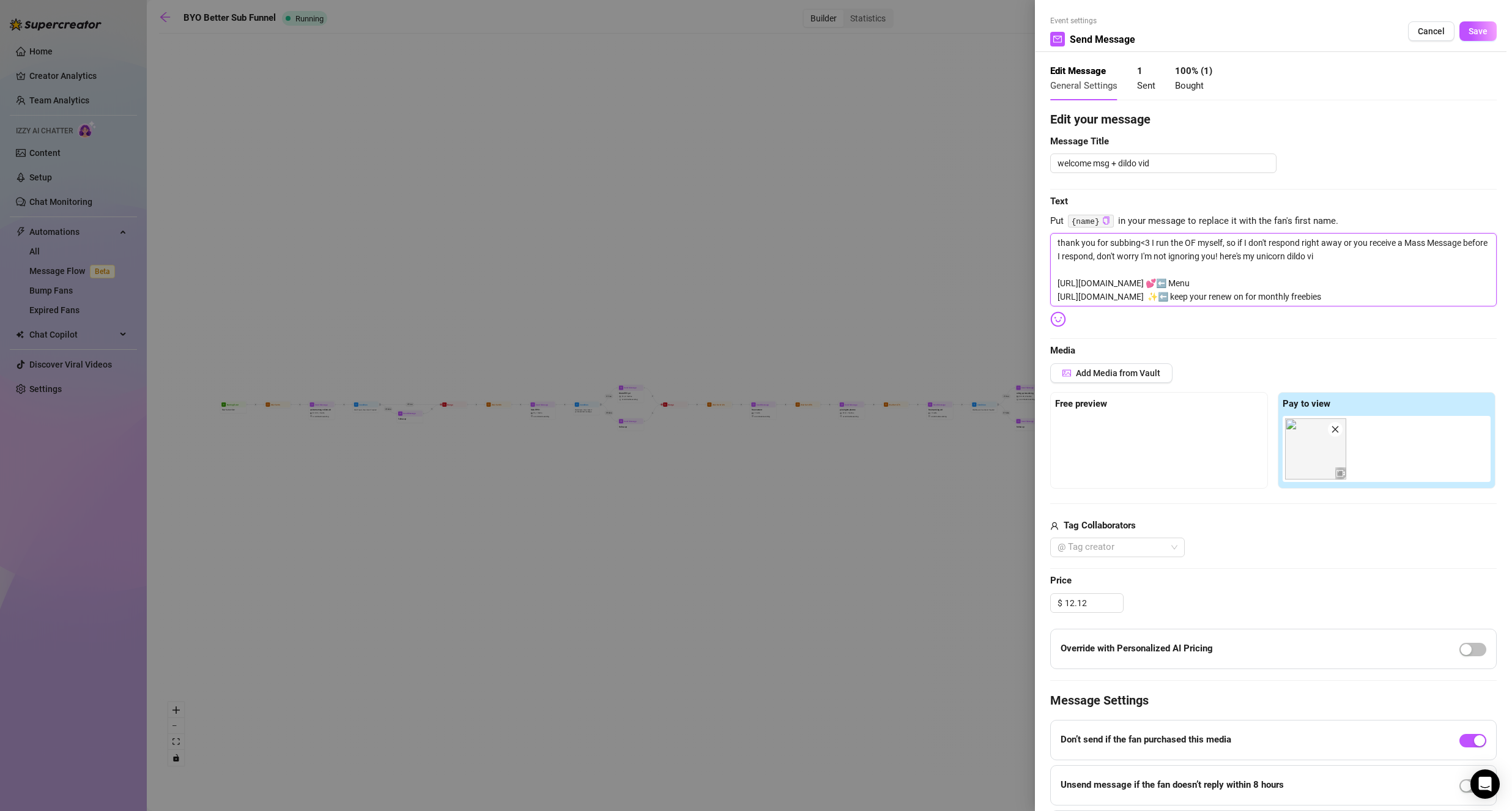
type textarea "thank you for subbing<3 I run the OF myself, so if I don't respond right away o…"
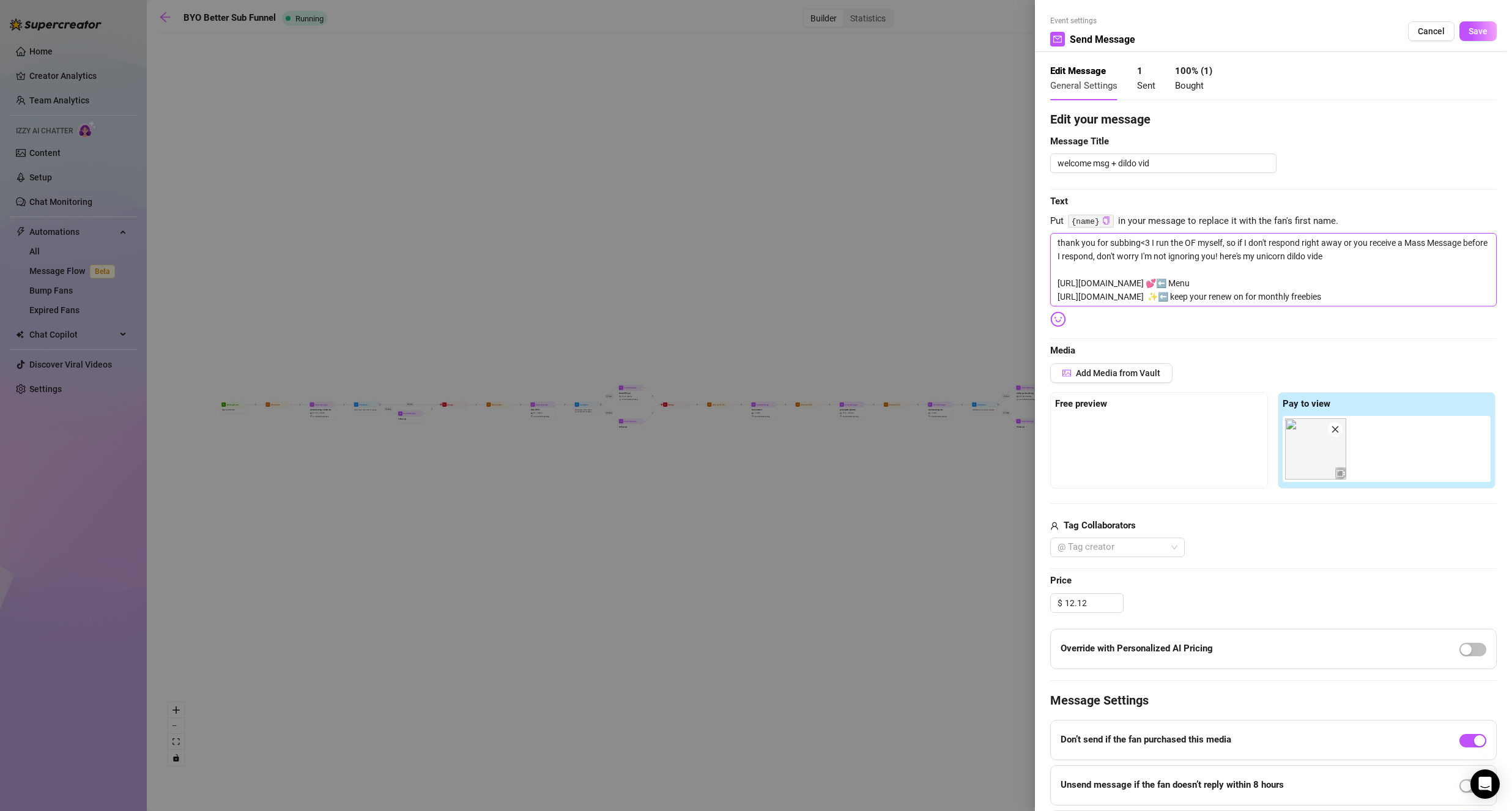
type textarea "thank you for subbing<3 I run the OF myself, so if I don't respond right away o…"
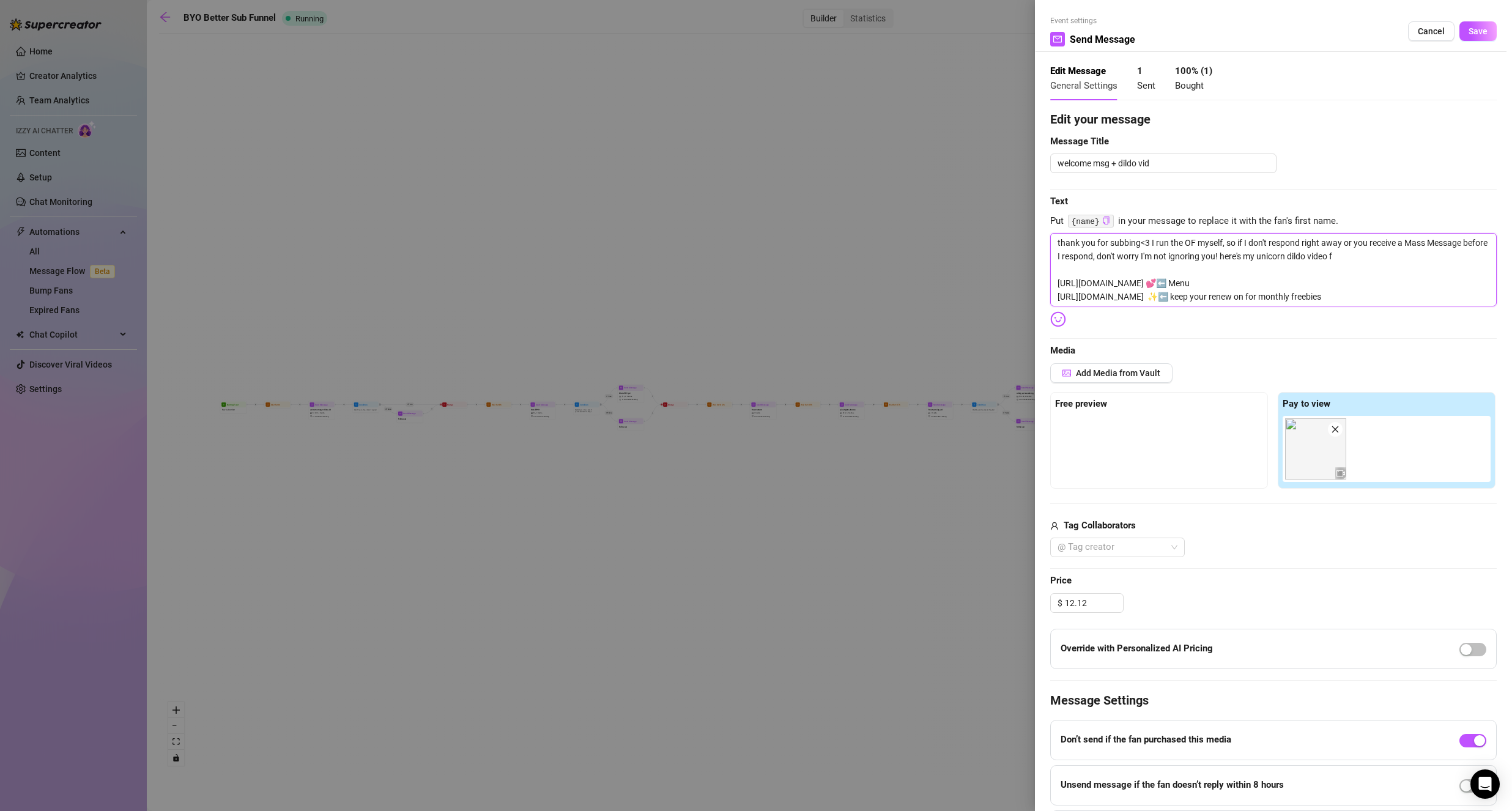
type textarea "thank you for subbing<3 I run the OF myself, so if I don't respond right away o…"
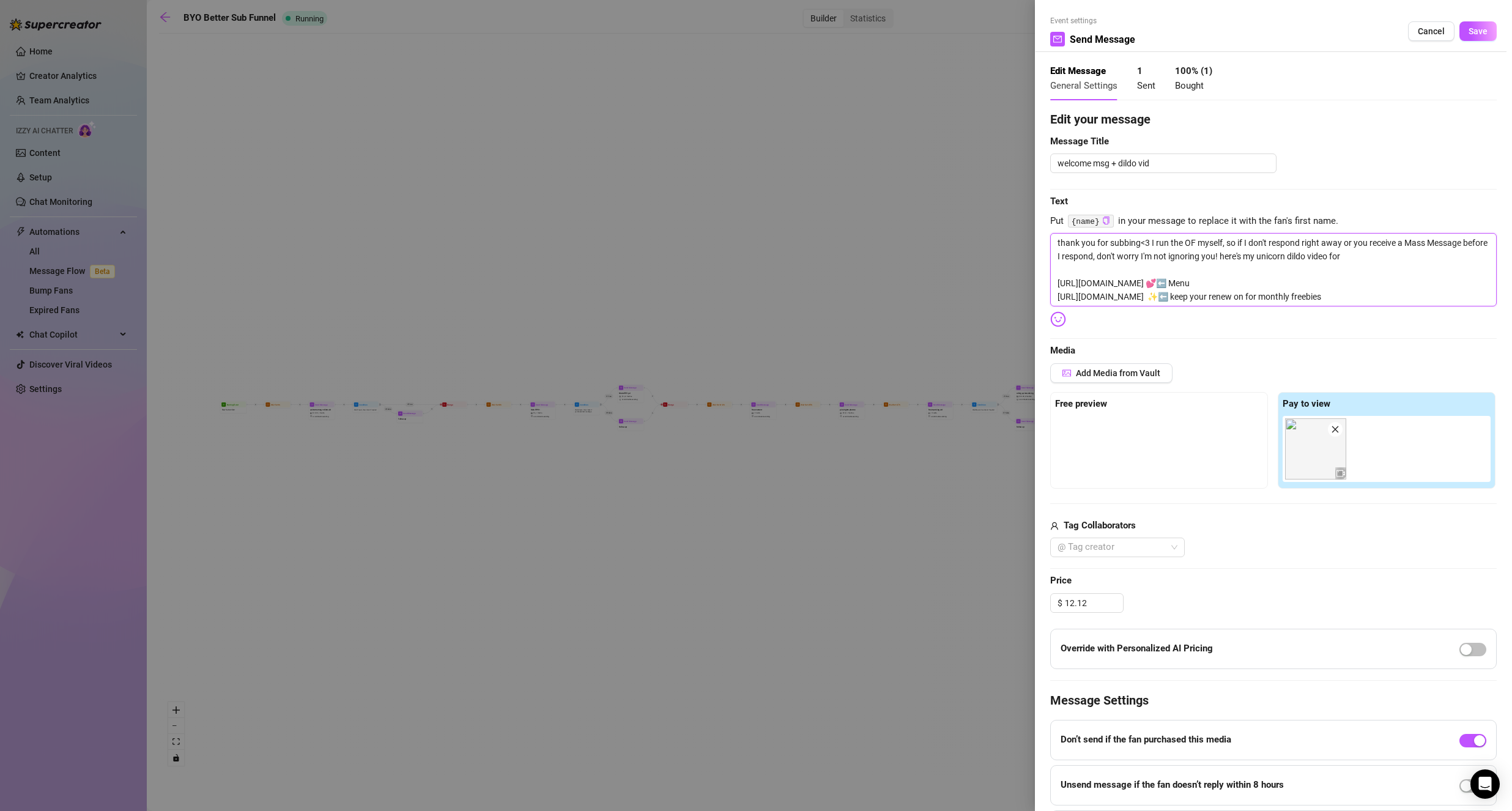
type textarea "thank you for subbing<3 I run the OF myself, so if I don't respond right away o…"
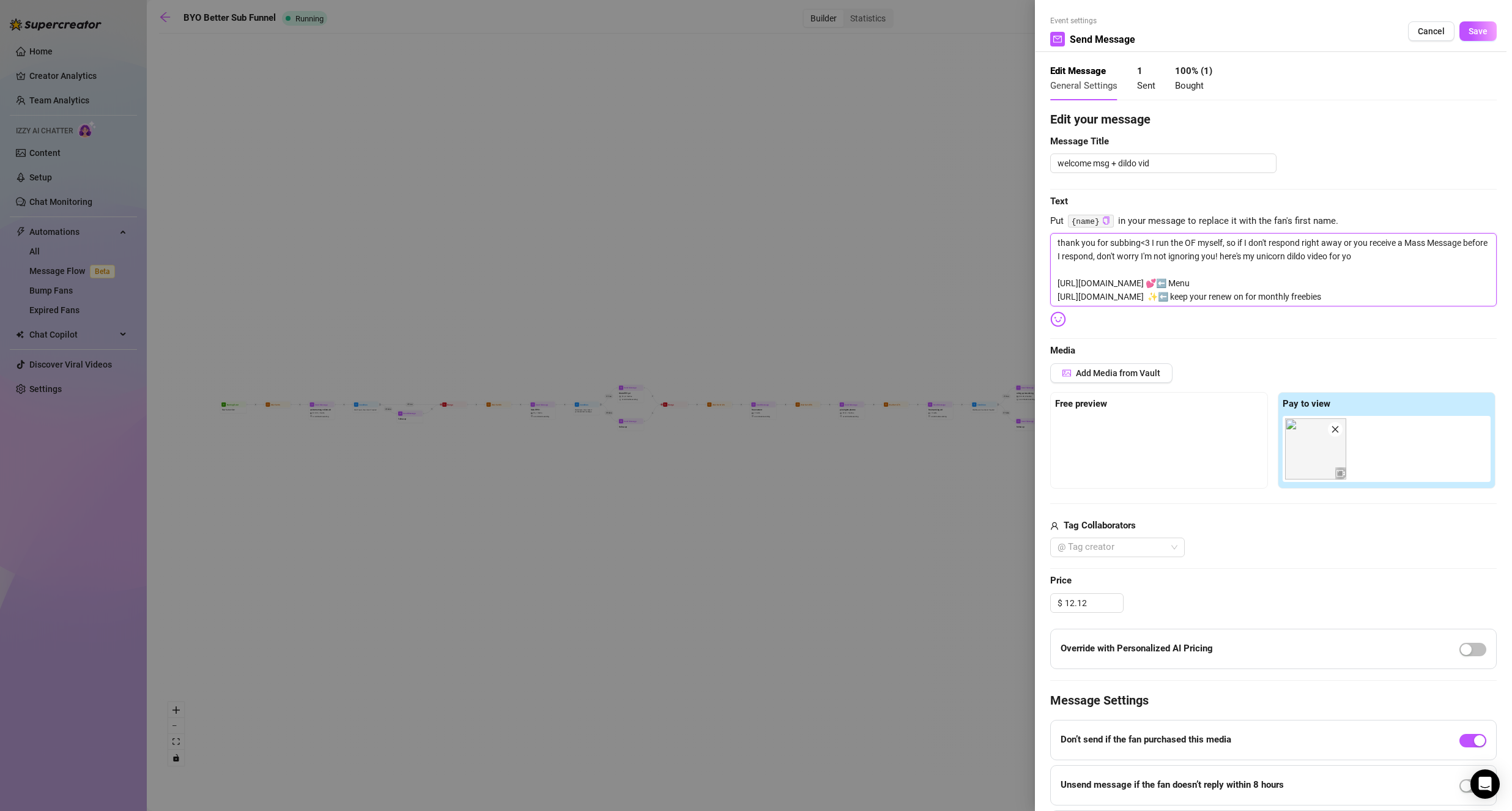
type textarea "thank you for subbing<3 I run the OF myself, so if I don't respond right away o…"
click at [1063, 321] on img at bounding box center [1058, 319] width 16 height 16
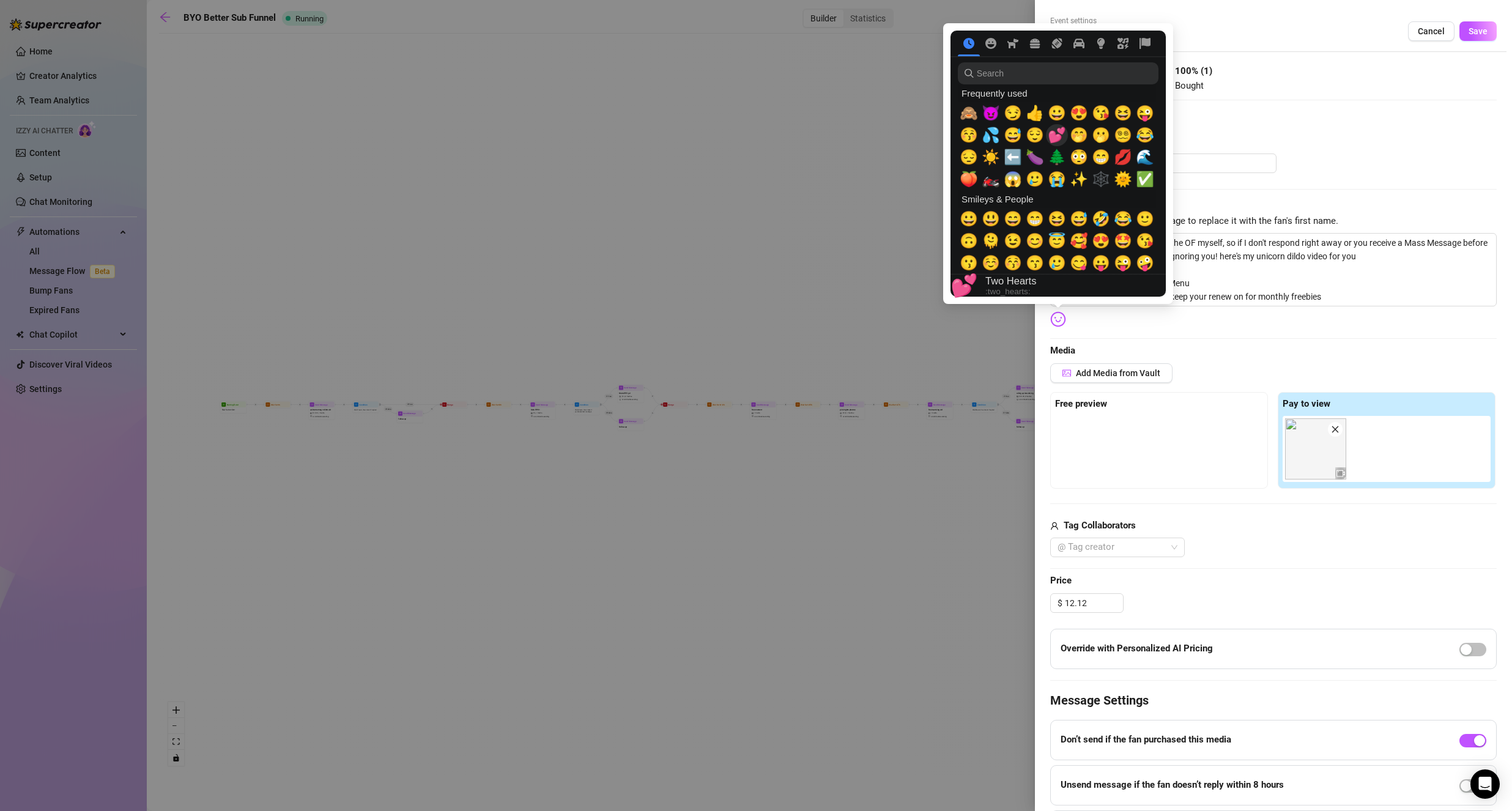
click at [1050, 133] on span "💕" at bounding box center [1057, 135] width 19 height 17
type textarea "thank you for subbing<3 I run the OF myself, so if I don't respond right away o…"
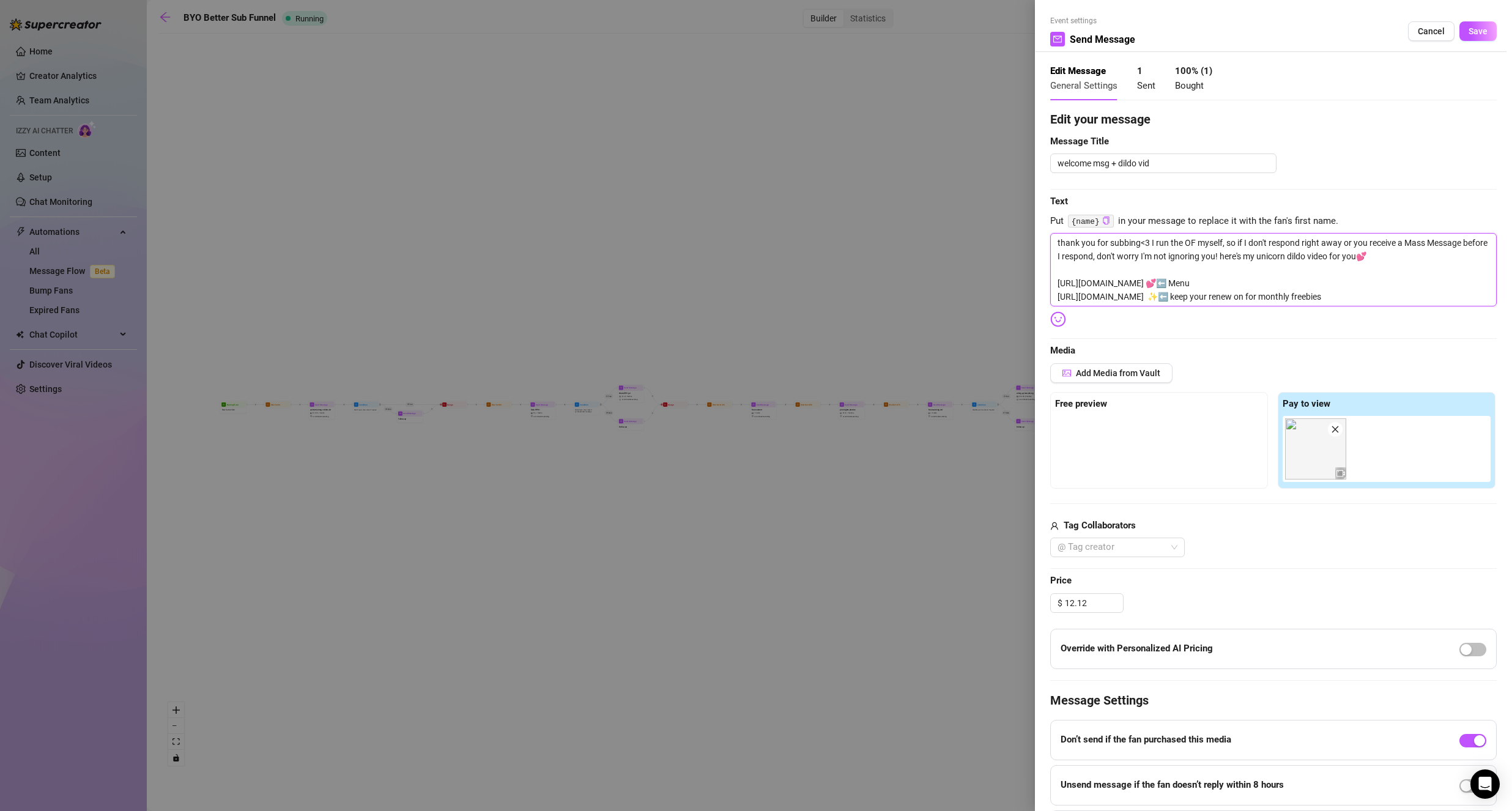
type textarea "thank you for subbing<3 I run the OF myself, so if I don't respond right away o…"
click at [1198, 346] on span "Media" at bounding box center [1274, 352] width 447 height 15
click at [1134, 379] on button "Add Media from Vault" at bounding box center [1111, 373] width 122 height 19
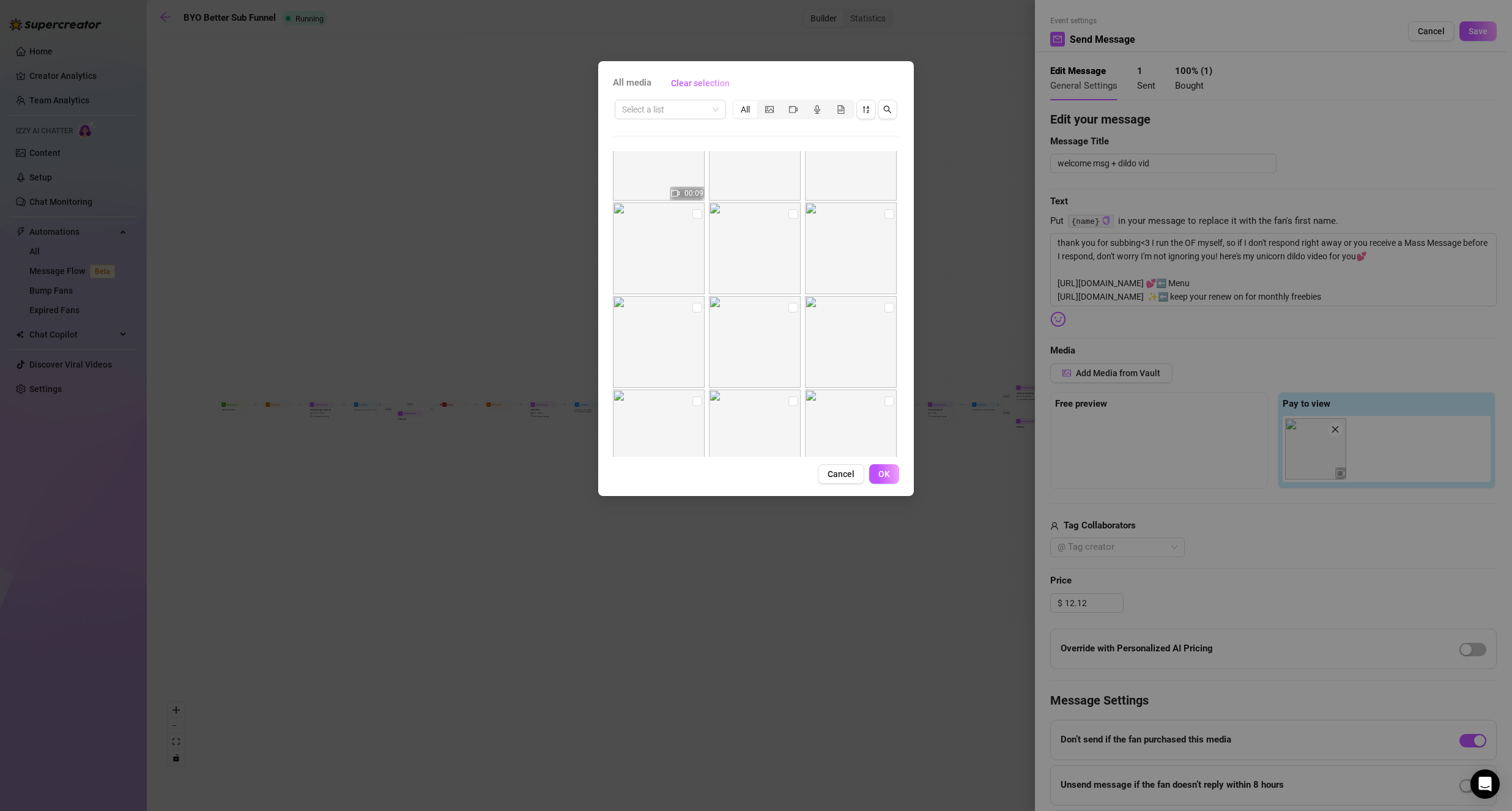
scroll to position [645, 0]
click at [778, 111] on div "segmented control" at bounding box center [769, 109] width 24 height 17
click at [760, 103] on input "segmented control" at bounding box center [760, 103] width 0 height 0
click at [700, 164] on img at bounding box center [658, 197] width 92 height 92
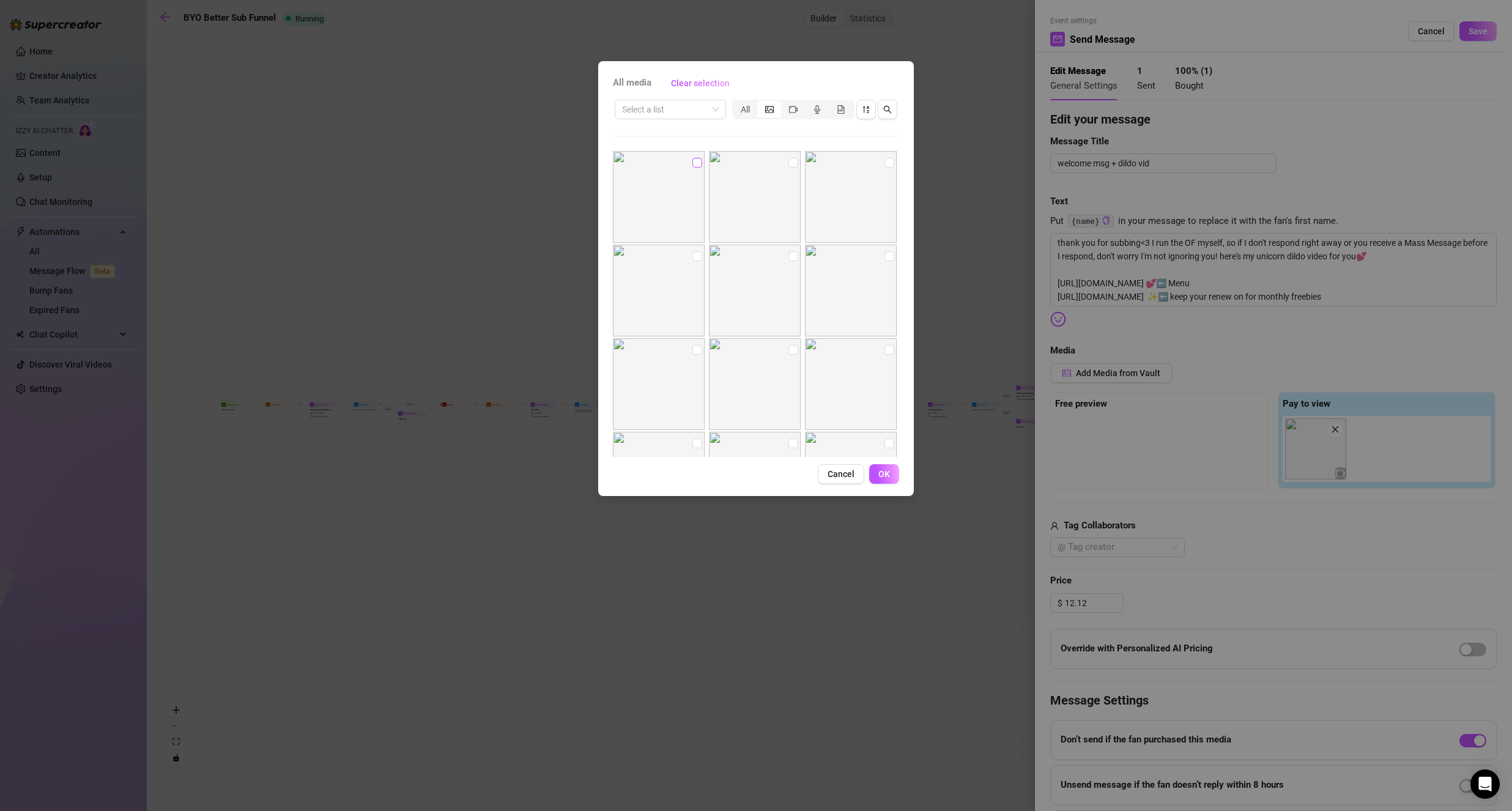
click at [693, 163] on input "checkbox" at bounding box center [697, 162] width 10 height 10
checkbox input "true"
drag, startPoint x: 895, startPoint y: 474, endPoint x: 888, endPoint y: 469, distance: 8.6
click at [888, 469] on button "OK" at bounding box center [884, 474] width 30 height 19
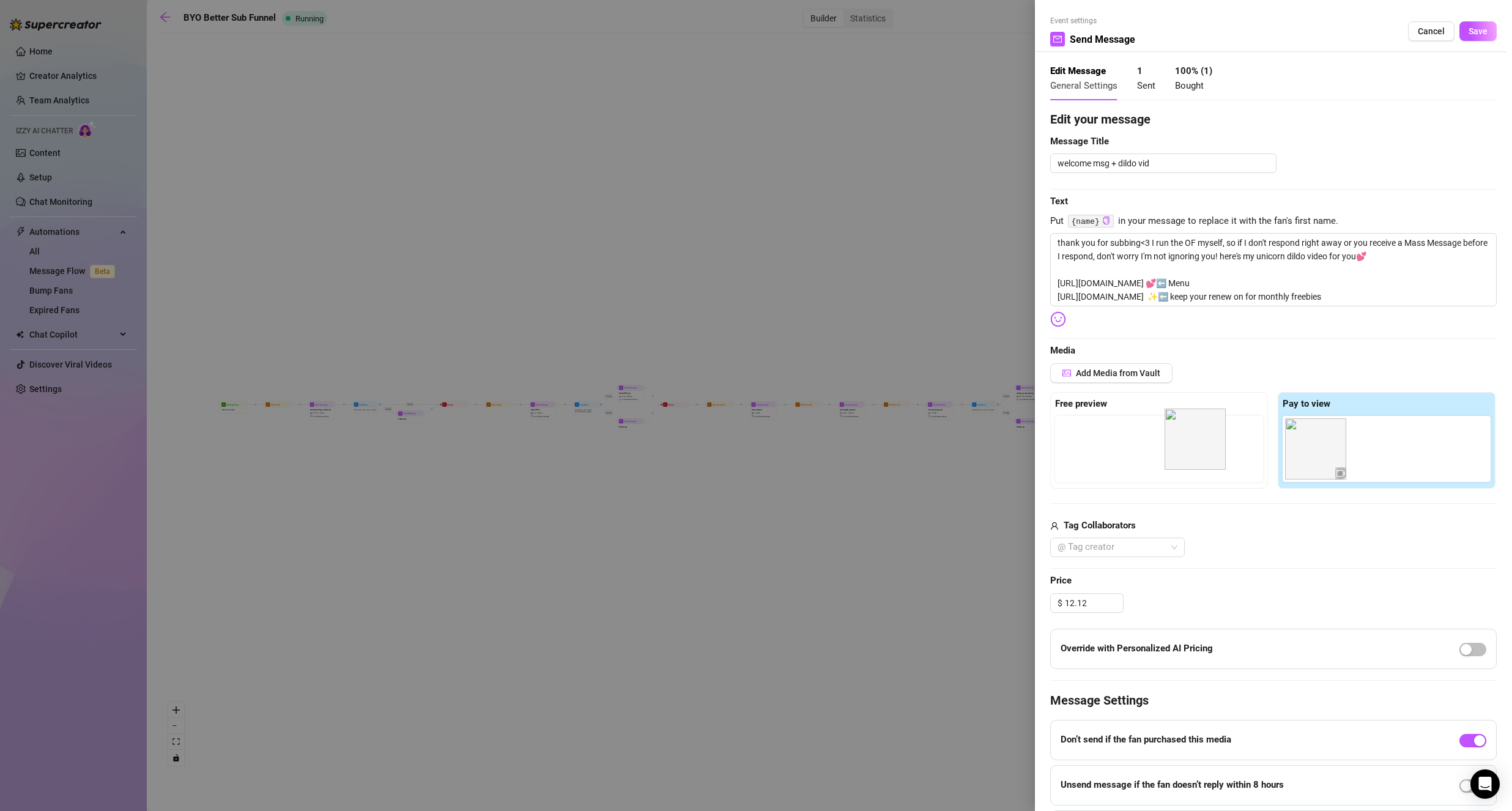
drag, startPoint x: 1392, startPoint y: 460, endPoint x: 1191, endPoint y: 457, distance: 201.0
click at [1192, 457] on div "Free preview Pay to view" at bounding box center [1274, 440] width 447 height 97
click at [1460, 38] on button "Save" at bounding box center [1478, 31] width 37 height 19
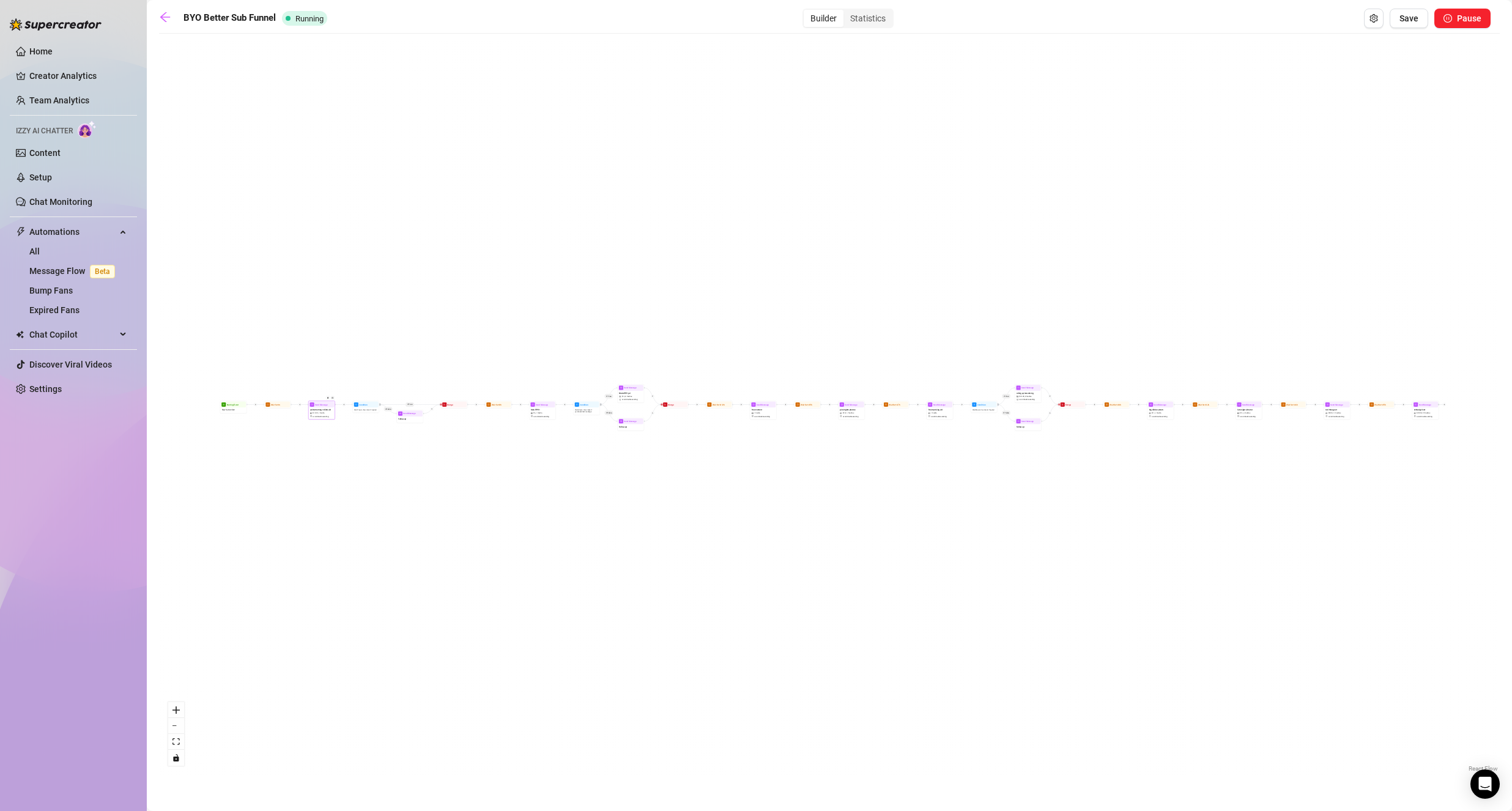
click at [320, 409] on span "welcome msg + dildo vid" at bounding box center [320, 410] width 21 height 3
click at [323, 413] on span "1 media" at bounding box center [322, 413] width 6 height 2
type textarea "thank you for subbing<3 I run the OF myself, so if I don't respond right away o…"
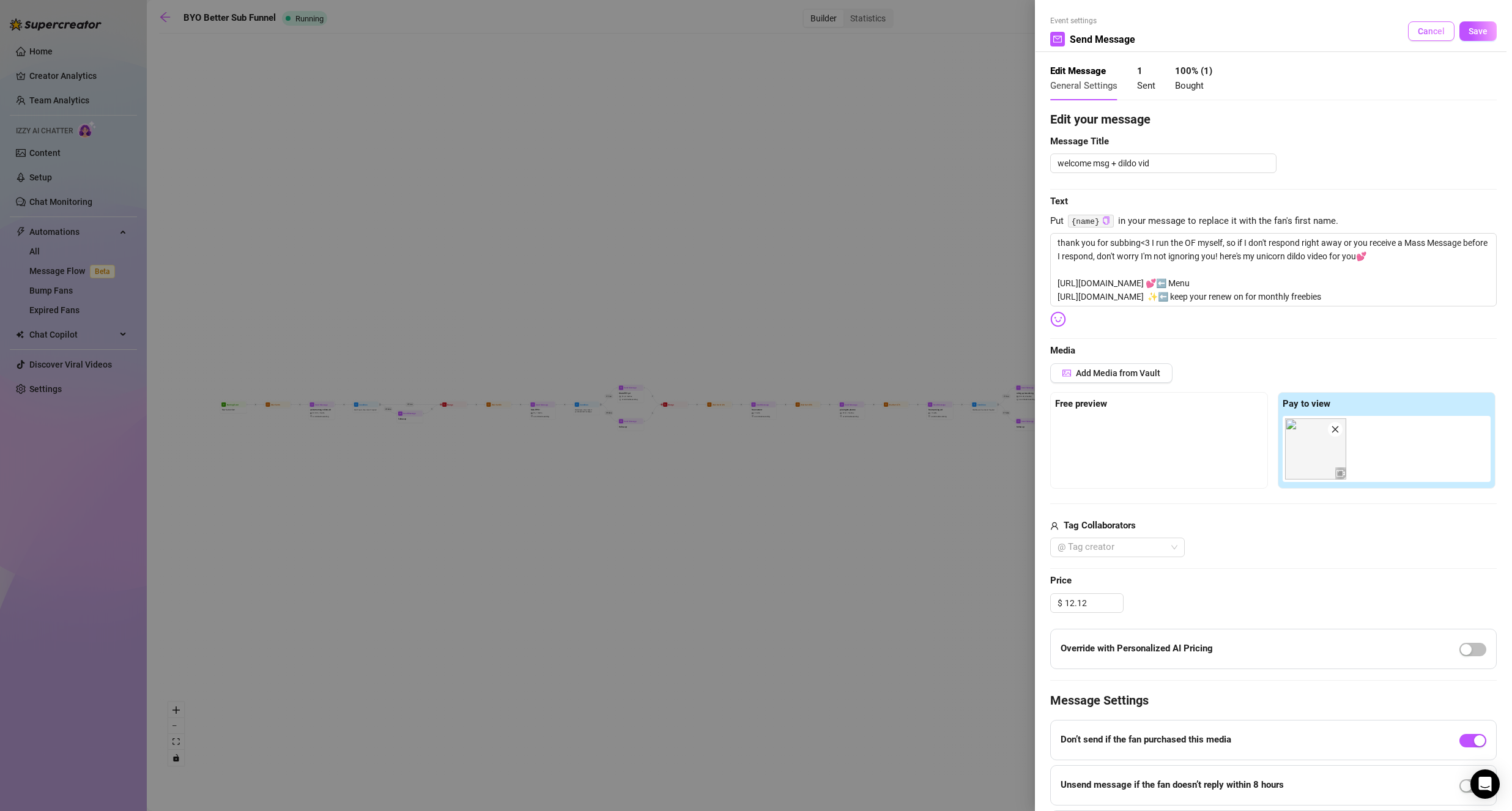
click at [1432, 39] on button "Cancel" at bounding box center [1432, 31] width 46 height 19
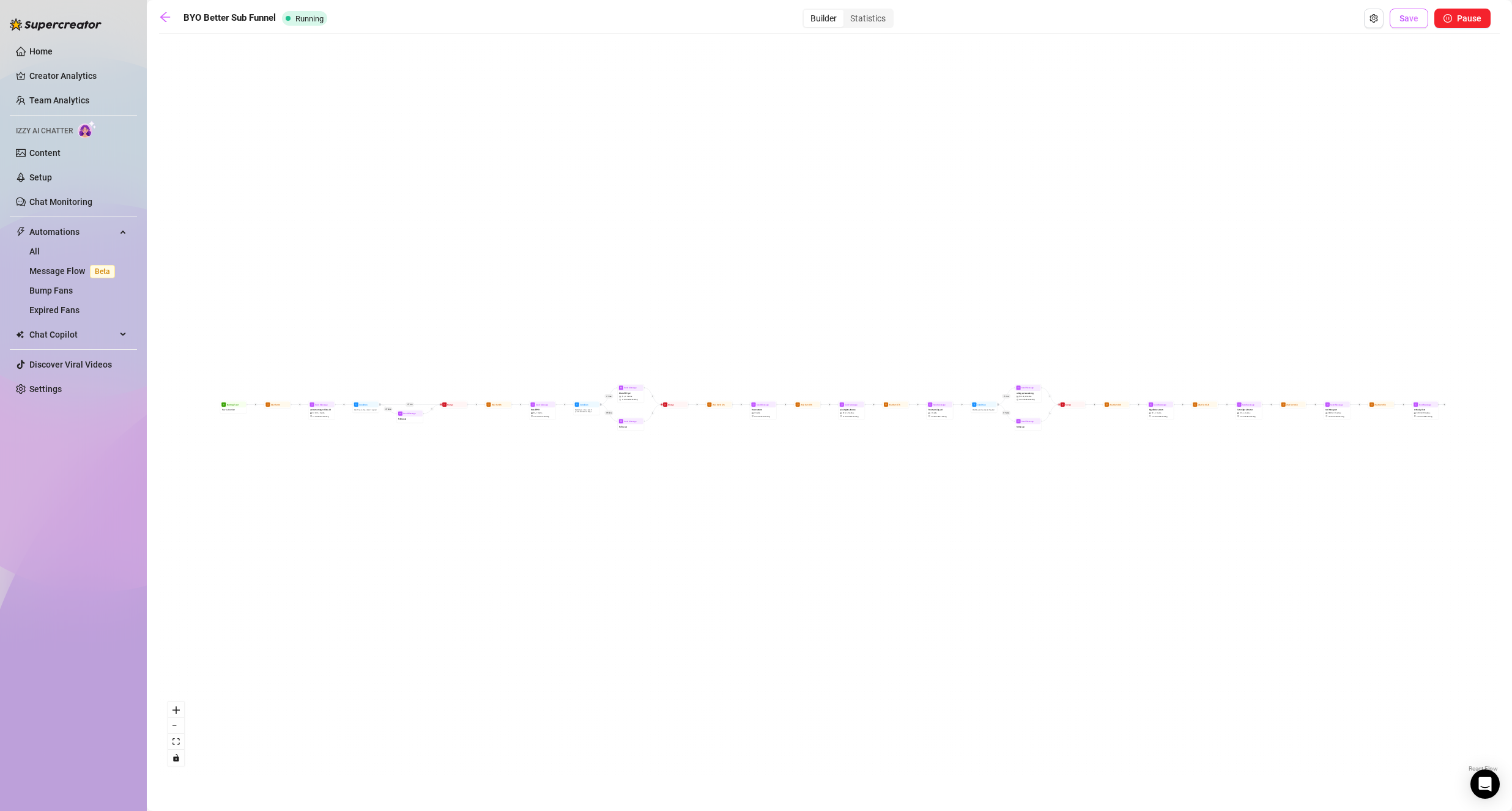
click at [1402, 19] on span "Save" at bounding box center [1408, 18] width 19 height 10
drag, startPoint x: 156, startPoint y: 23, endPoint x: 164, endPoint y: 25, distance: 8.2
click at [156, 24] on main "BYO Better Sub Funnel Running Builder Statistics Save Pause If True If False If…" at bounding box center [829, 405] width 1365 height 811
click at [165, 25] on link at bounding box center [168, 19] width 19 height 15
